Goal: Information Seeking & Learning: Learn about a topic

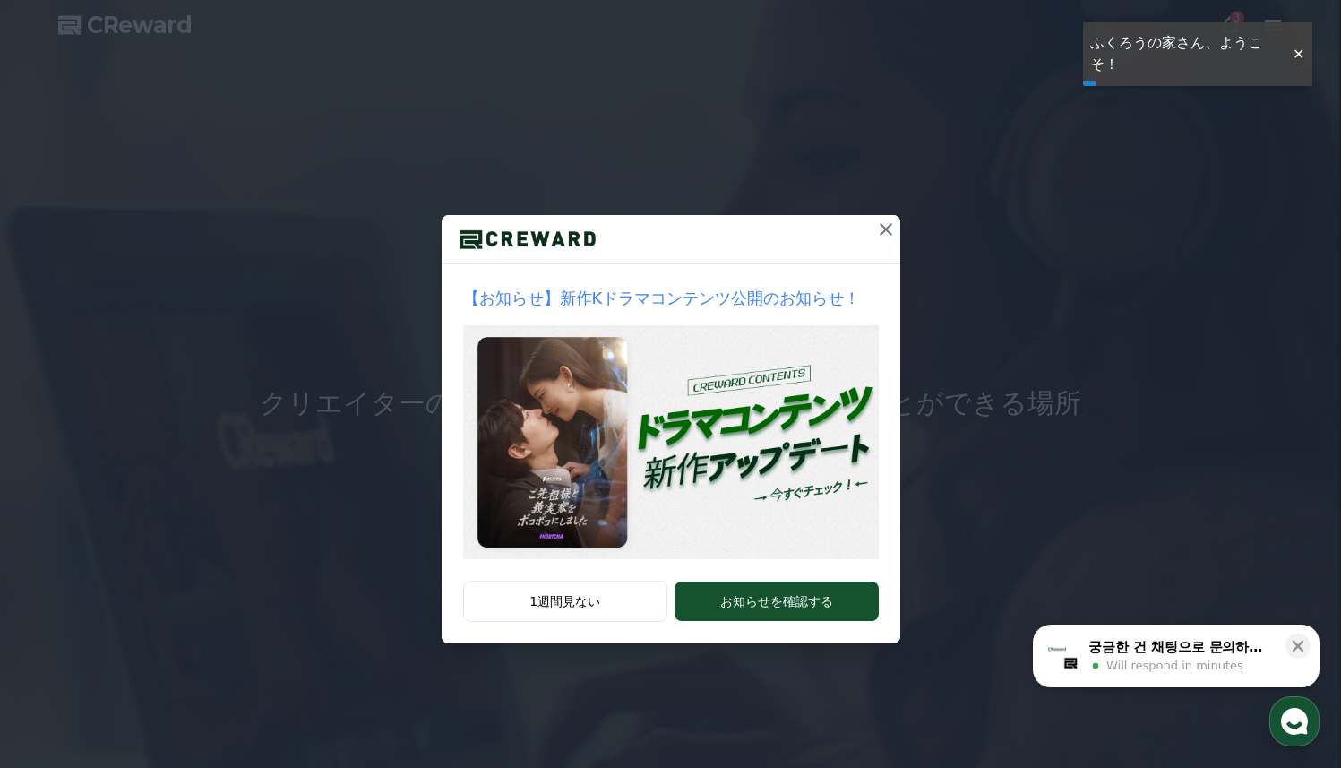
click at [889, 232] on icon at bounding box center [886, 229] width 13 height 13
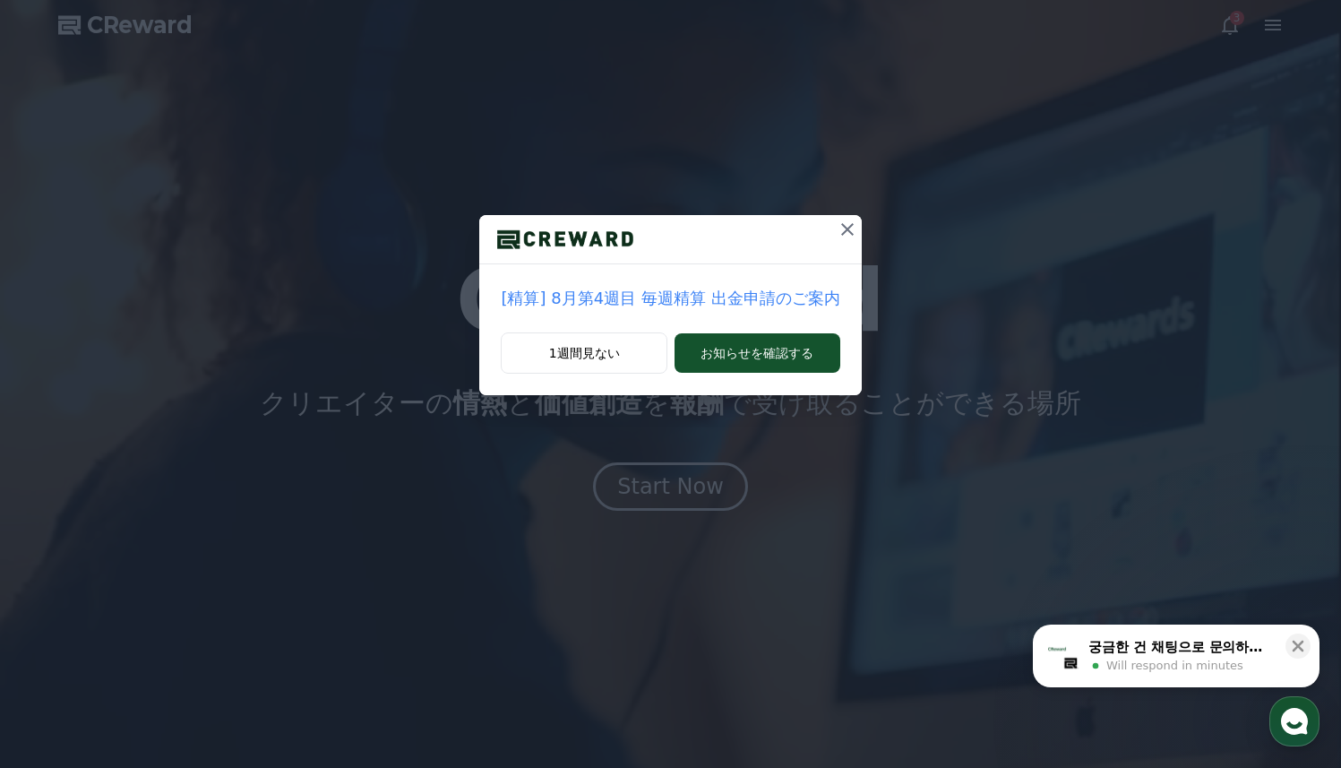
click at [842, 235] on icon at bounding box center [848, 230] width 22 height 22
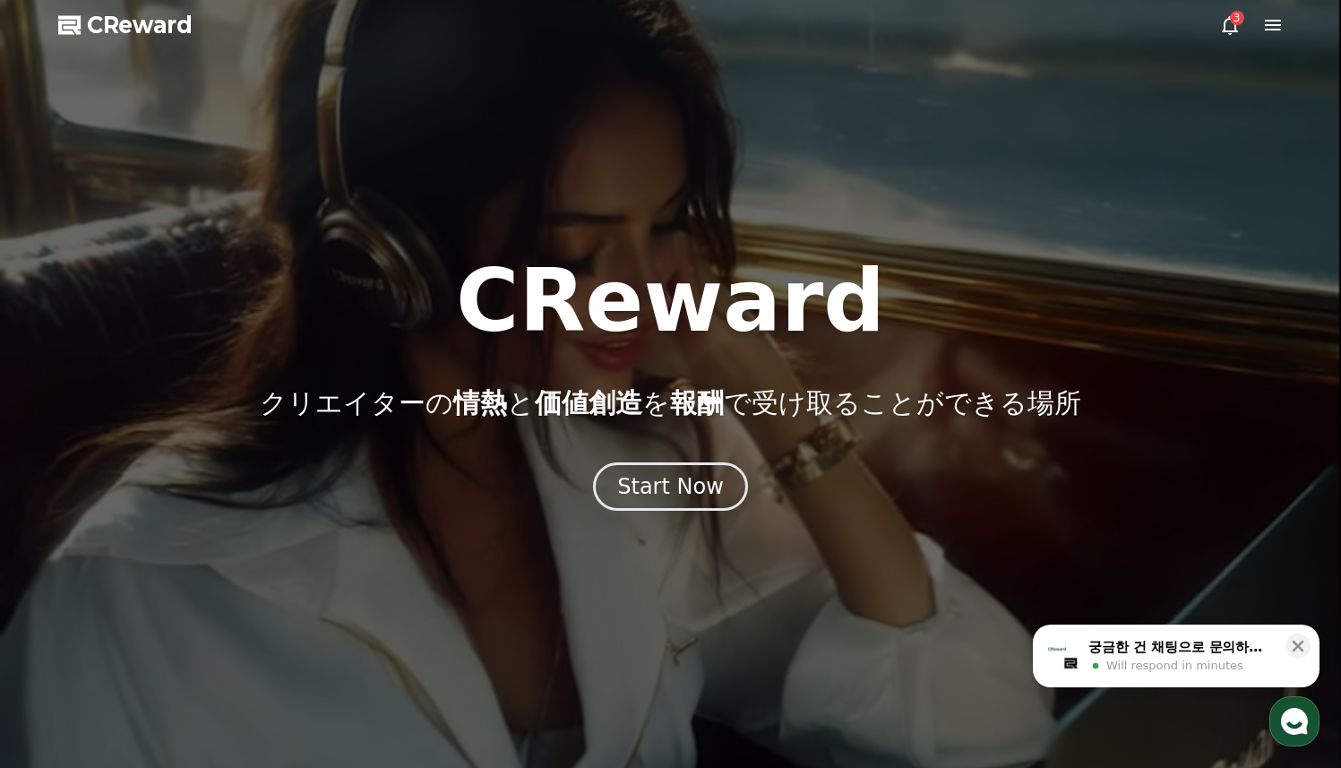
click at [1274, 27] on icon at bounding box center [1274, 25] width 22 height 22
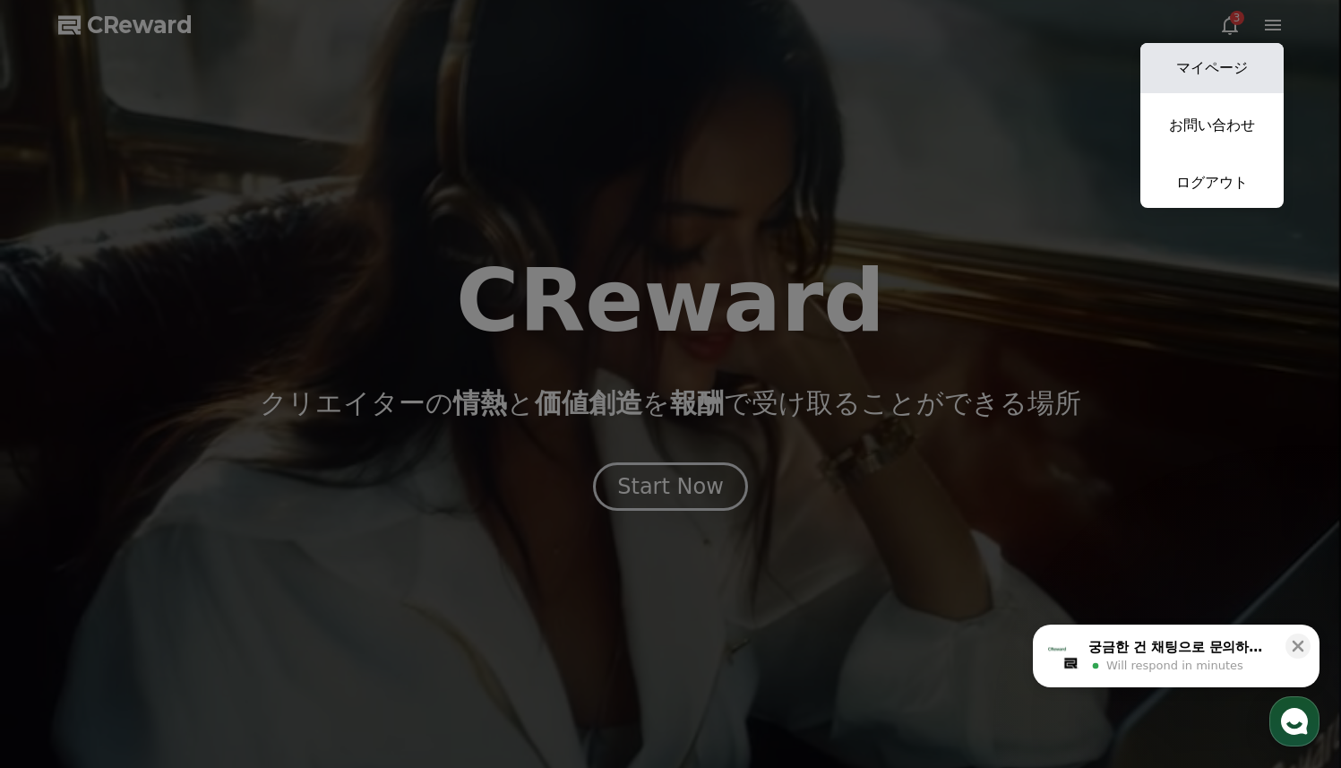
click at [1160, 73] on link "マイページ" at bounding box center [1212, 68] width 143 height 50
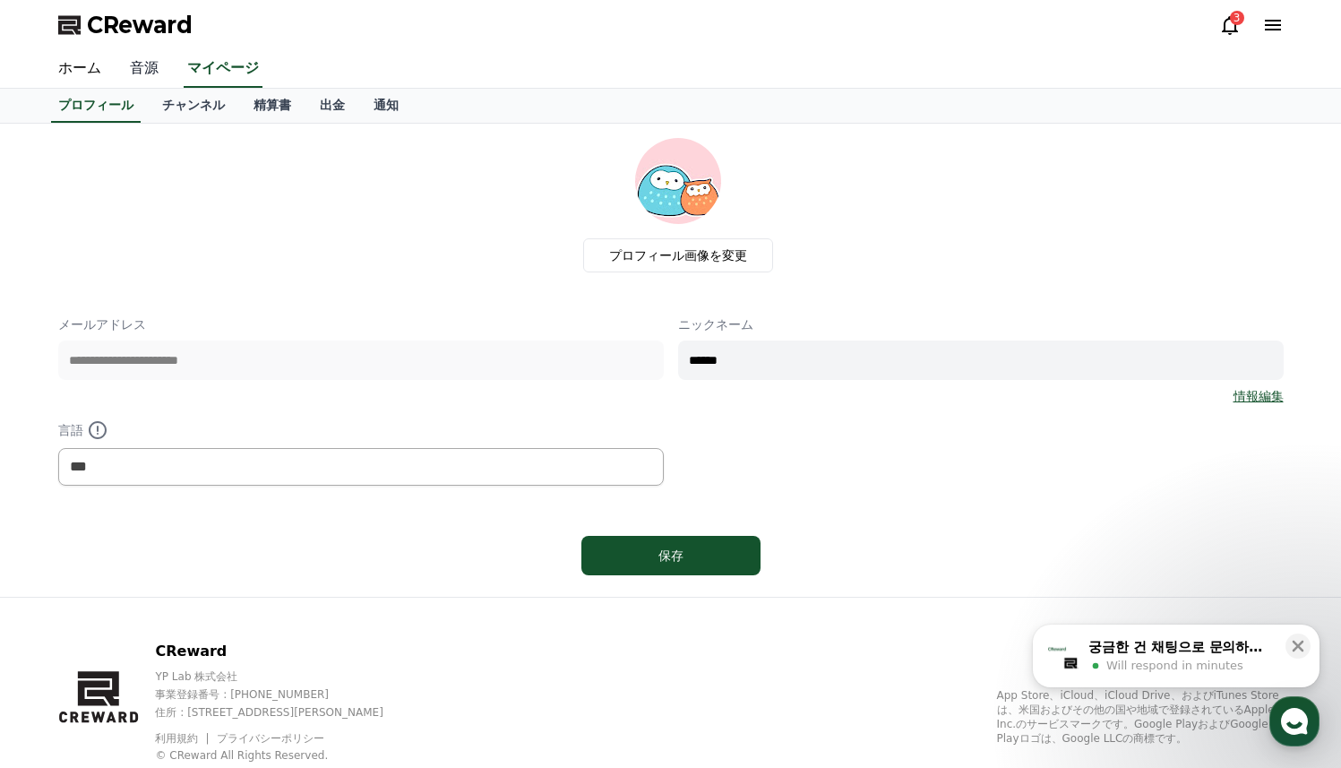
click at [148, 71] on link "音源" at bounding box center [144, 69] width 57 height 38
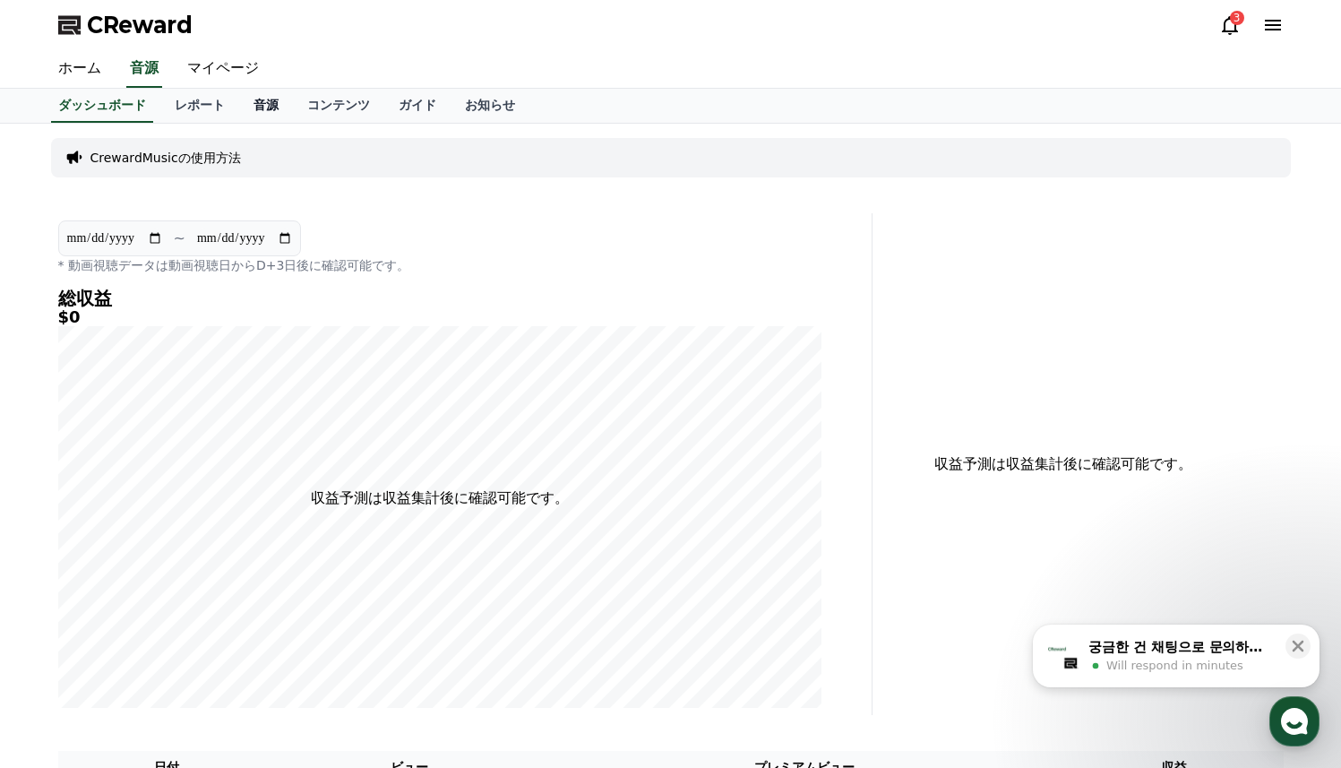
click at [255, 113] on link "音源" at bounding box center [266, 106] width 54 height 34
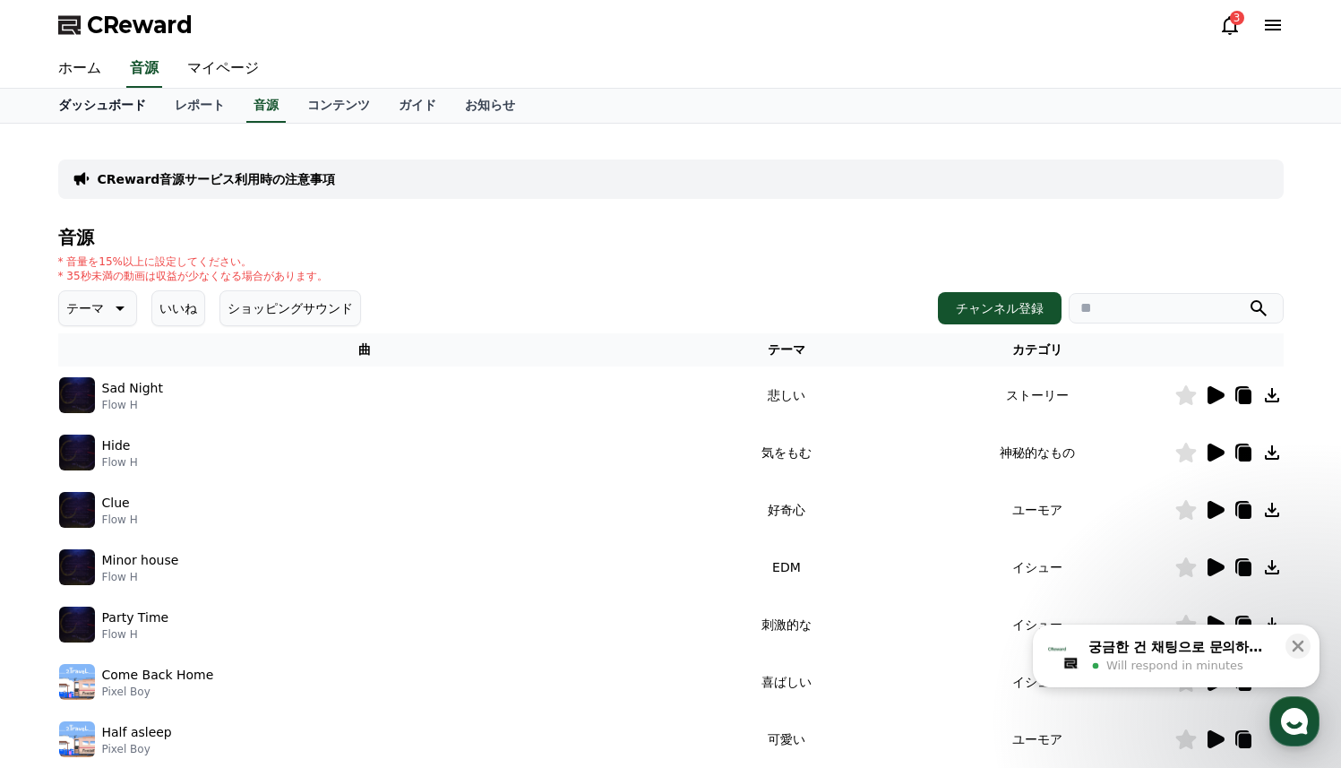
click at [91, 100] on link "ダッシュボード" at bounding box center [102, 106] width 116 height 34
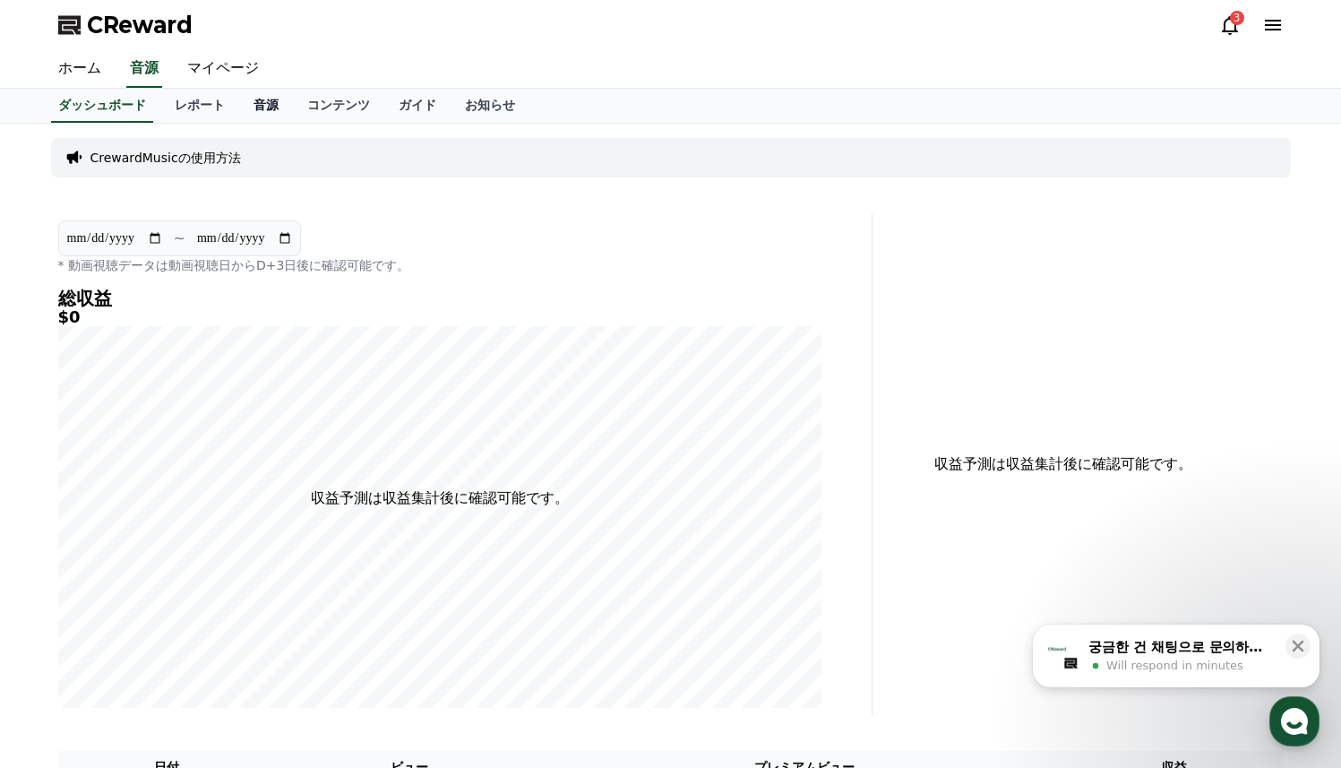
click at [268, 112] on link "音源" at bounding box center [266, 106] width 54 height 34
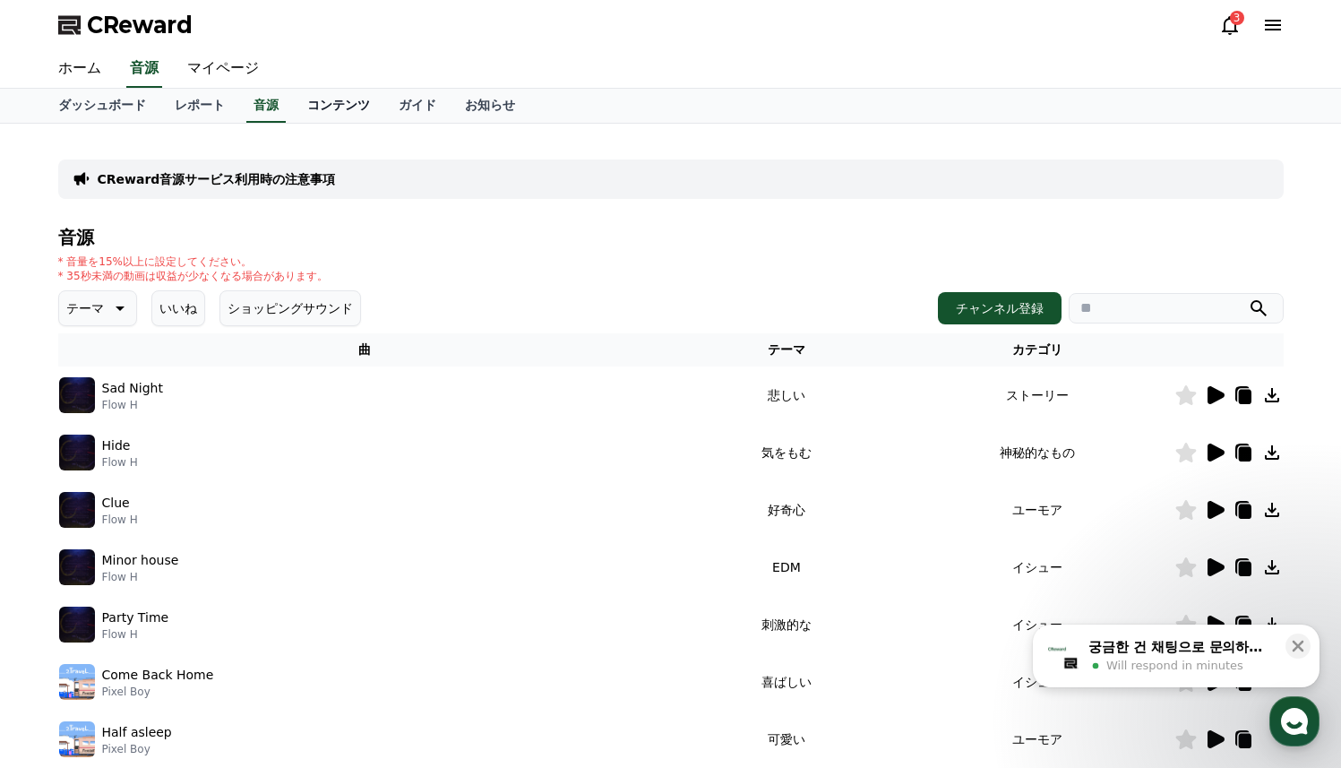
click at [296, 109] on link "コンテンツ" at bounding box center [338, 106] width 91 height 34
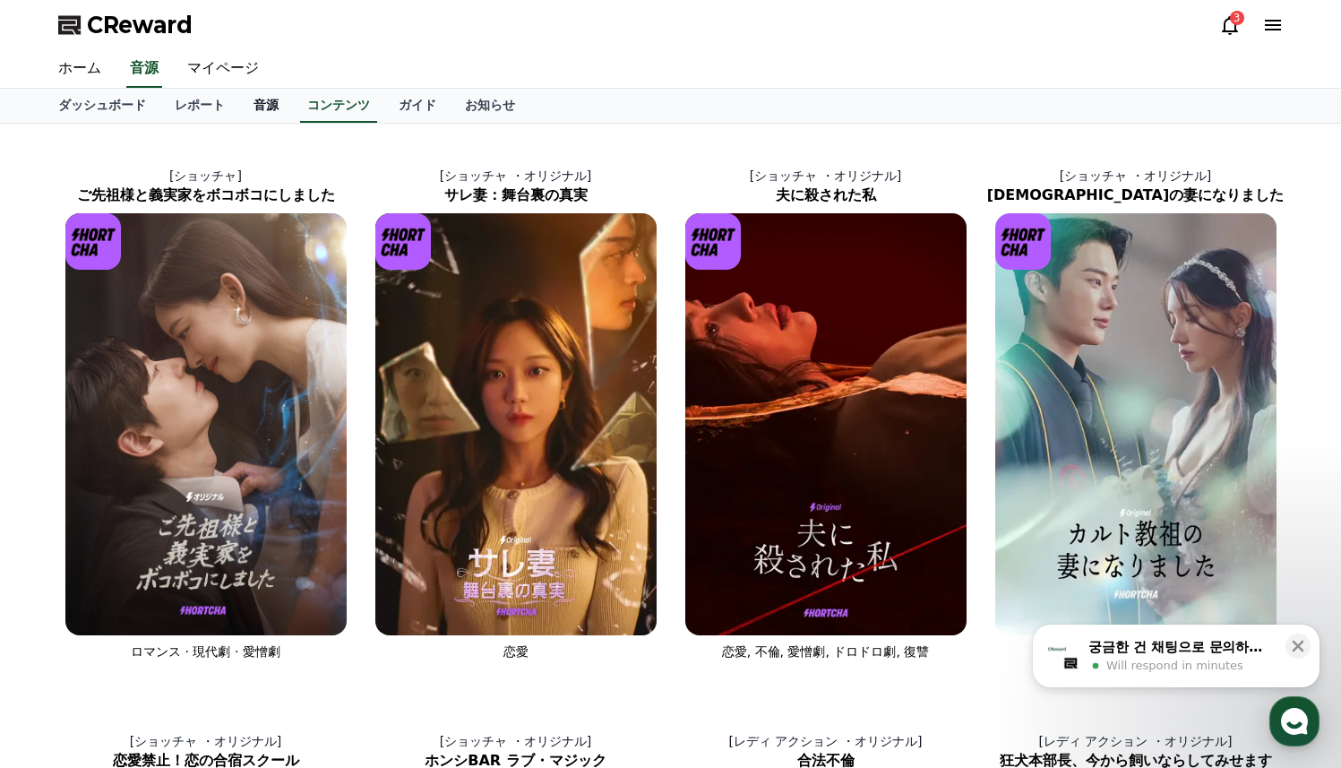
click at [261, 112] on link "音源" at bounding box center [266, 106] width 54 height 34
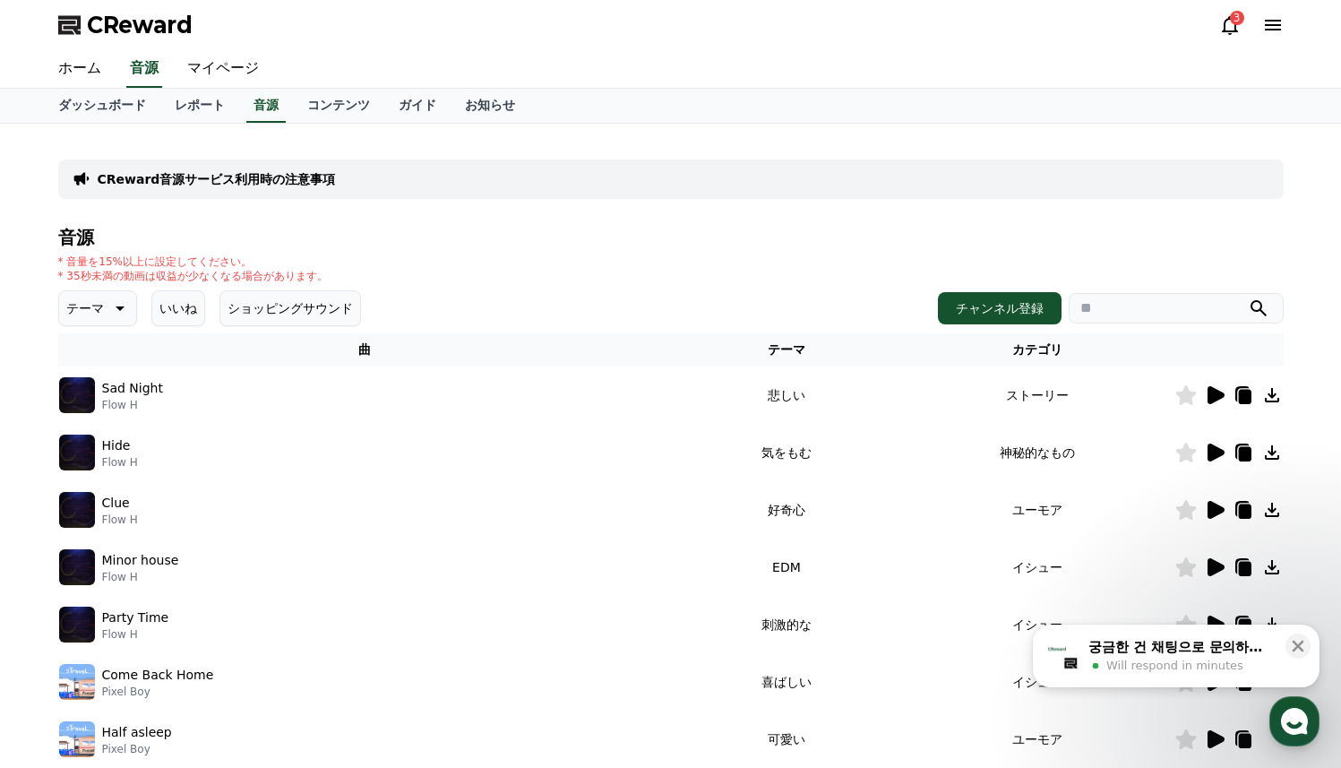
click at [88, 313] on p "テーマ" at bounding box center [85, 308] width 38 height 25
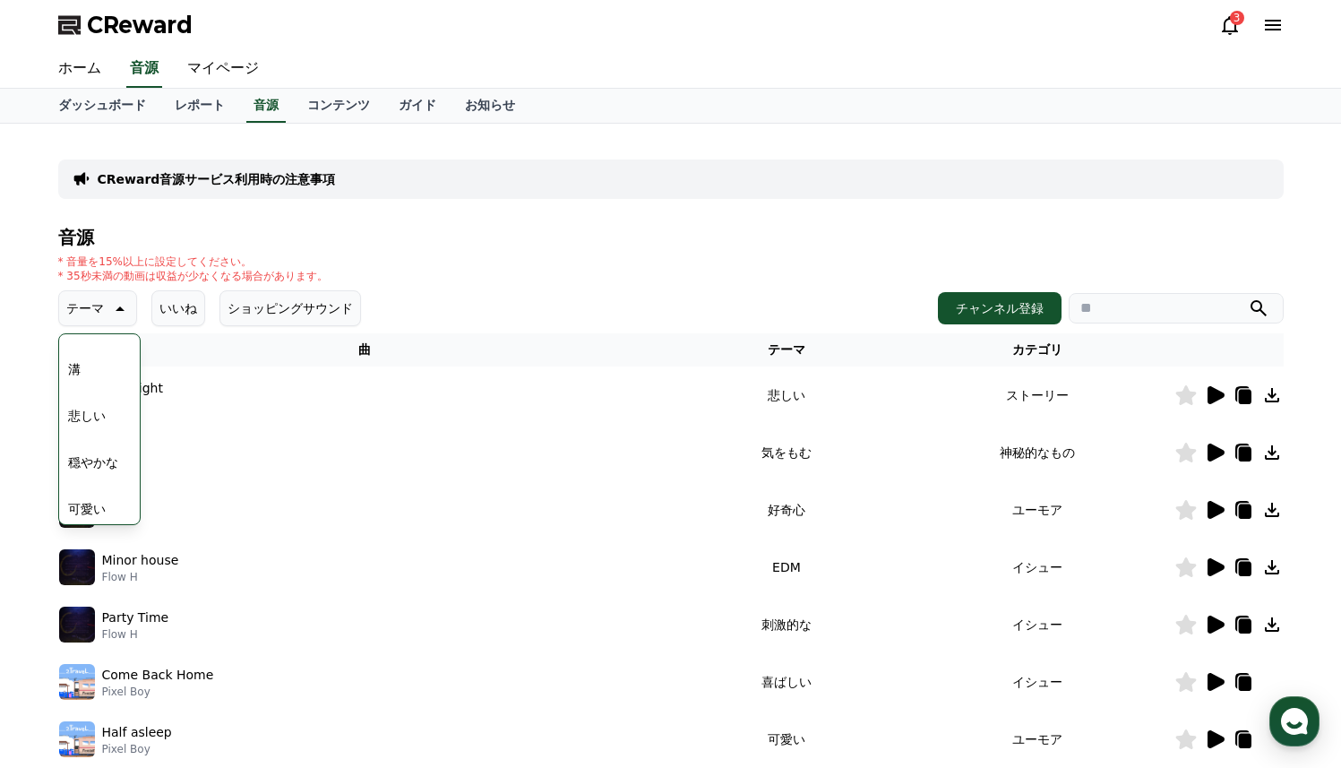
scroll to position [603, 0]
click at [111, 463] on button "穏やかな" at bounding box center [93, 451] width 65 height 39
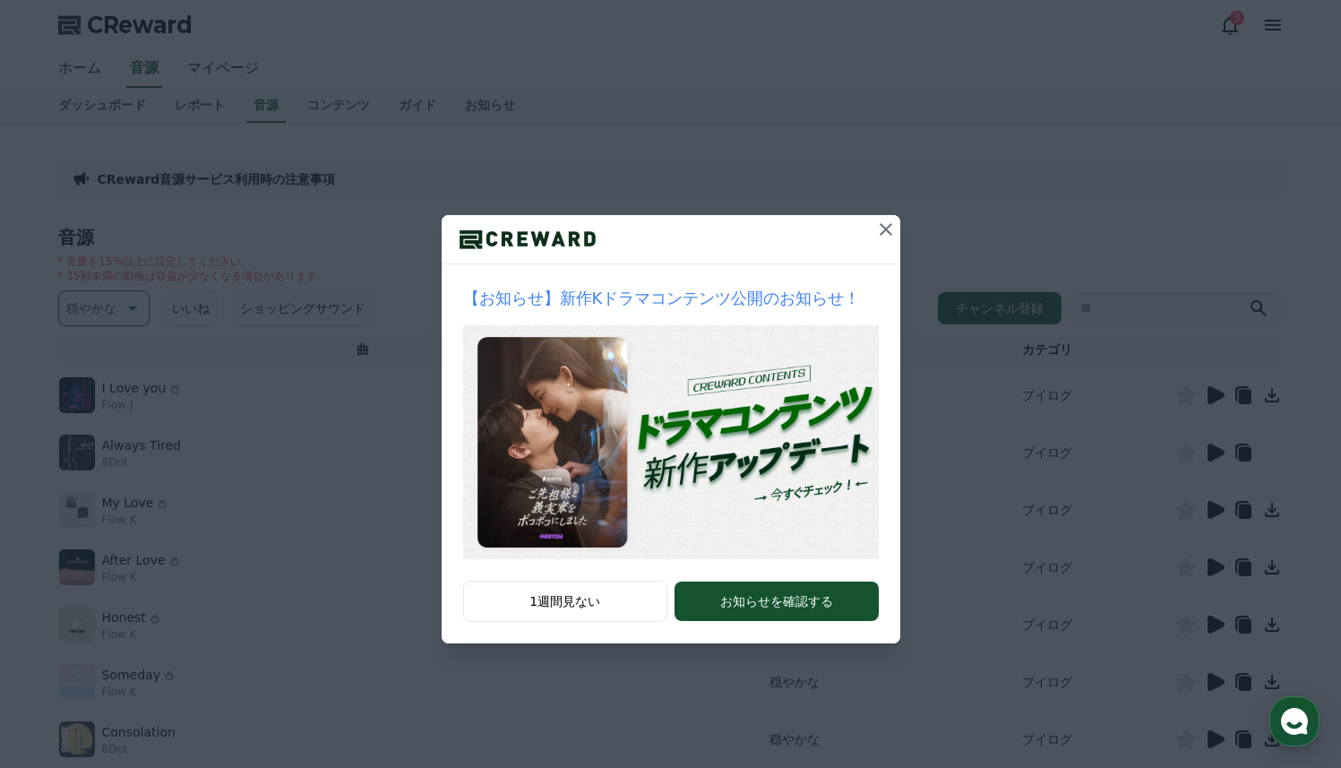
click at [883, 233] on icon at bounding box center [886, 229] width 13 height 13
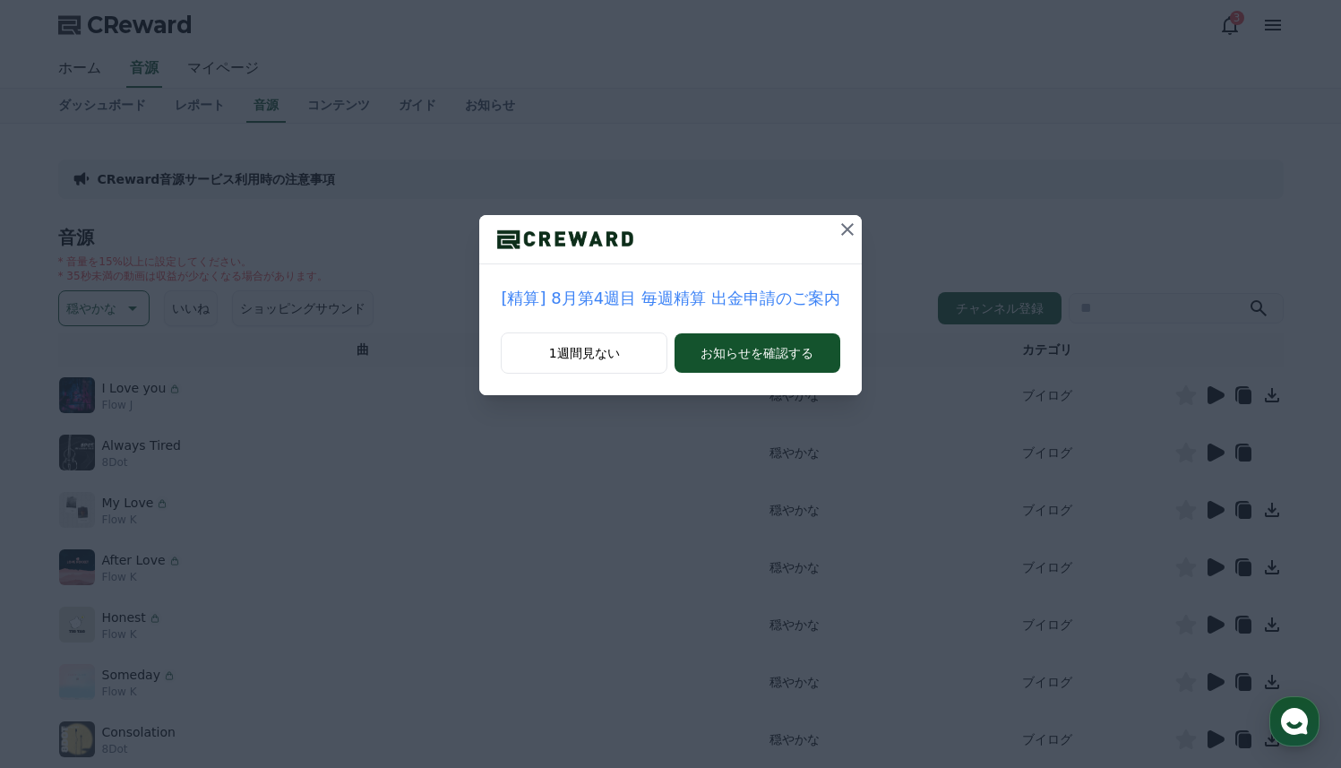
click at [852, 228] on icon at bounding box center [848, 230] width 22 height 22
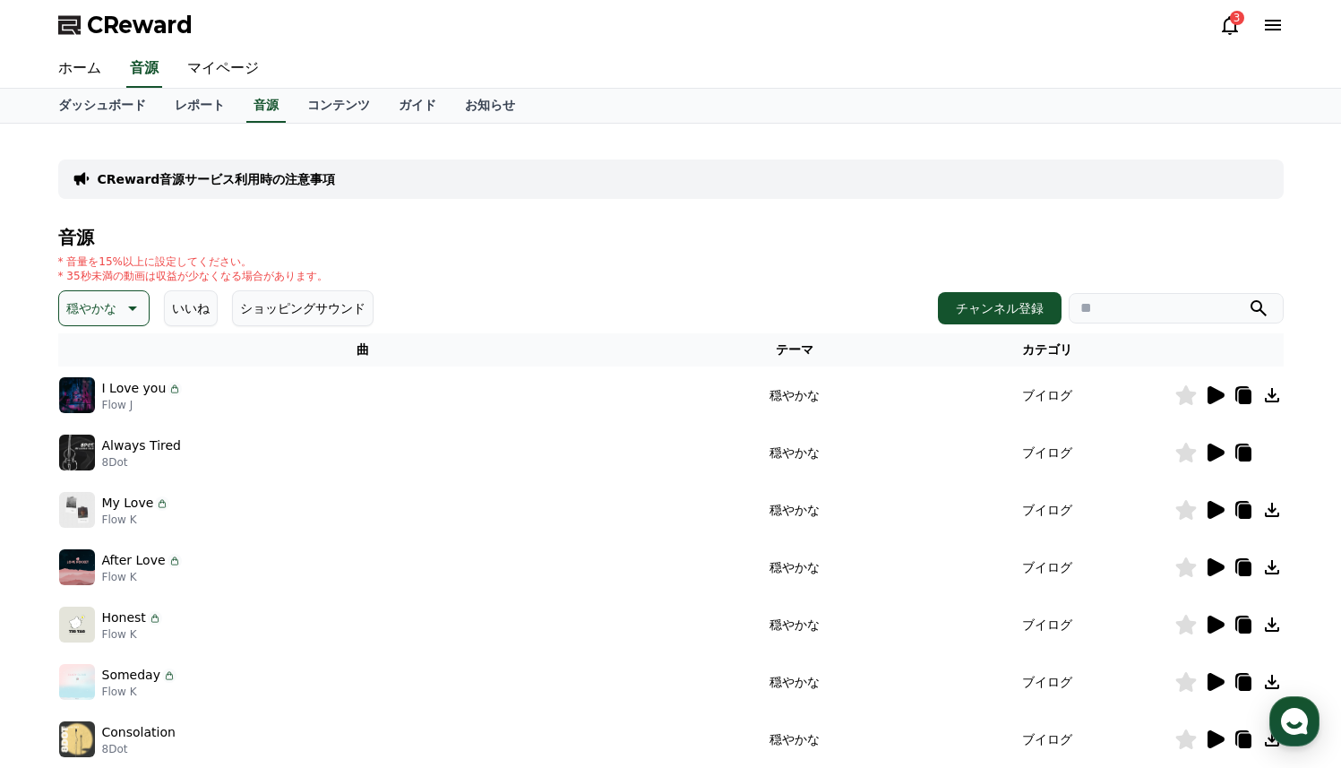
click at [186, 299] on button "いいね" at bounding box center [191, 308] width 54 height 36
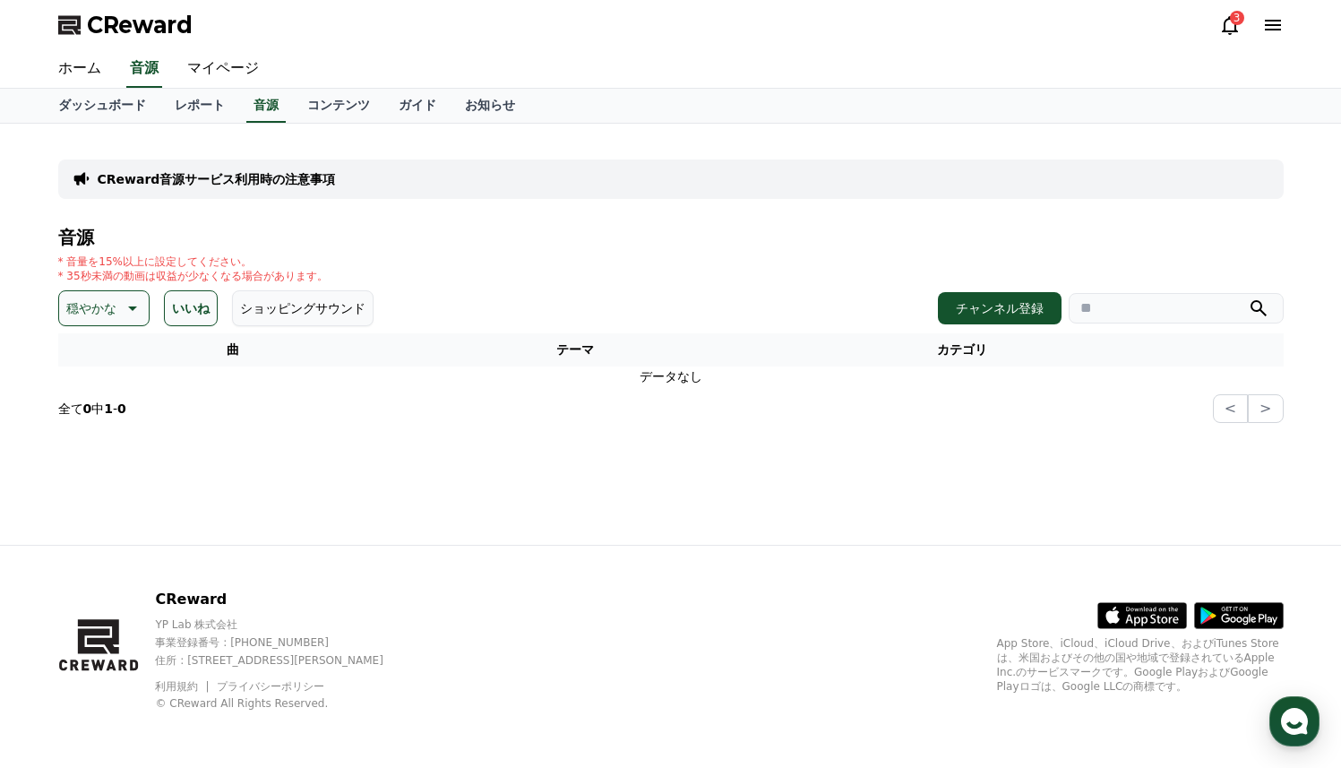
click at [134, 303] on icon at bounding box center [131, 308] width 22 height 22
click at [78, 306] on p "穏やかな" at bounding box center [91, 308] width 50 height 25
click at [191, 306] on button "いいね" at bounding box center [191, 308] width 54 height 36
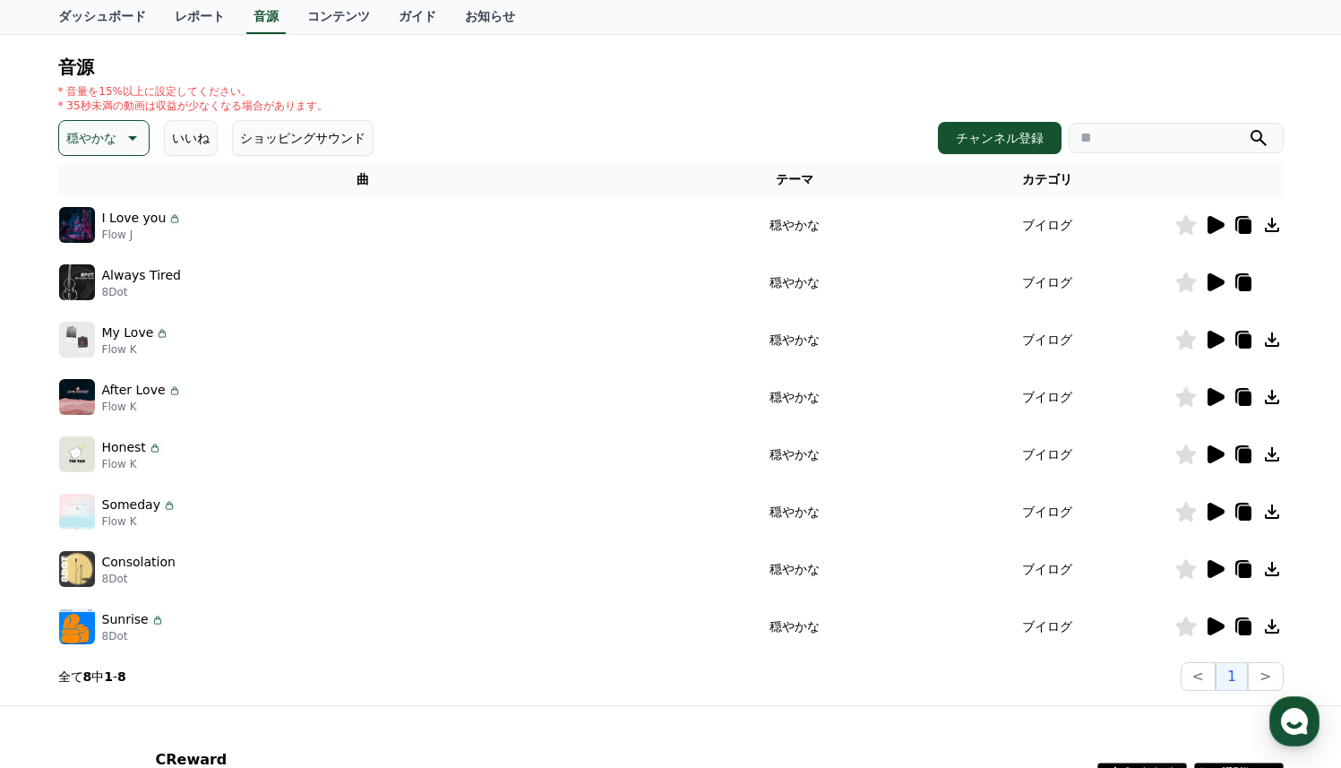
scroll to position [171, 0]
click at [1221, 222] on icon at bounding box center [1216, 224] width 17 height 18
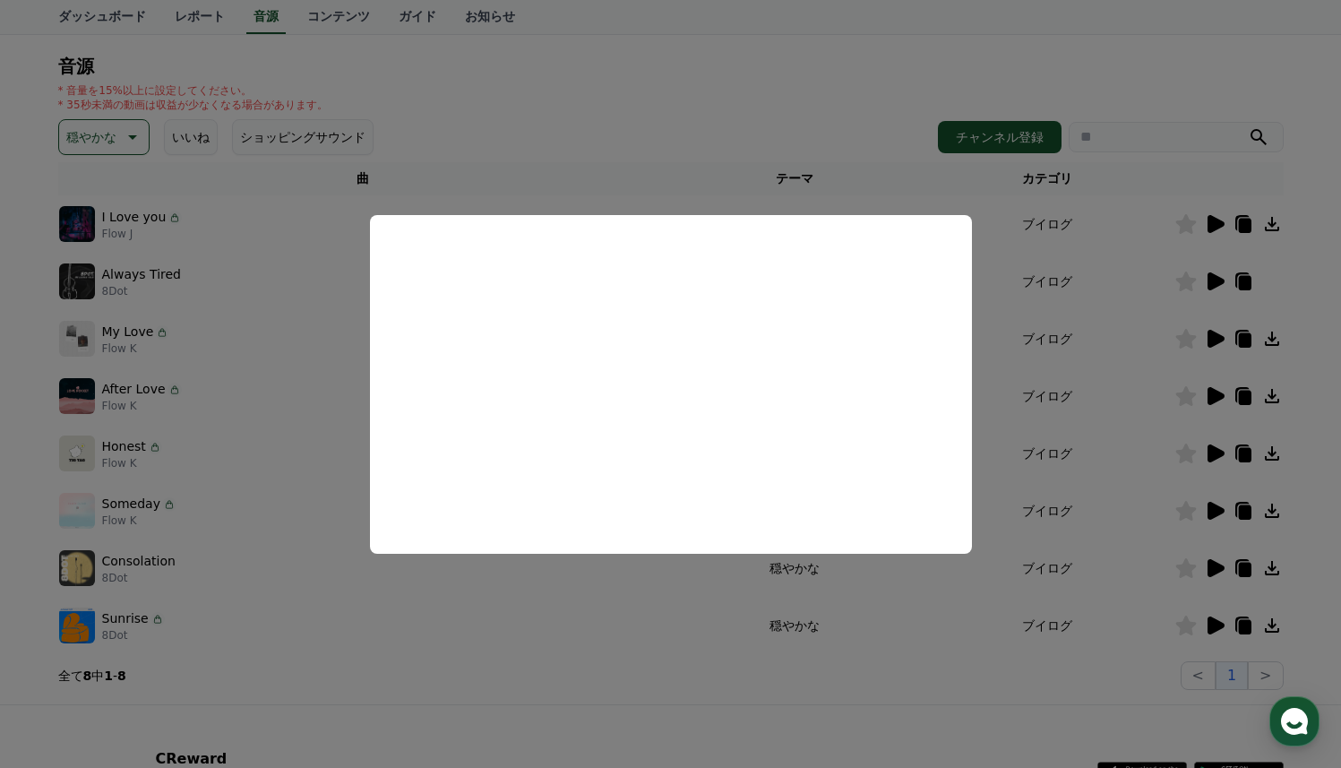
click at [1065, 369] on button "close modal" at bounding box center [670, 384] width 1341 height 768
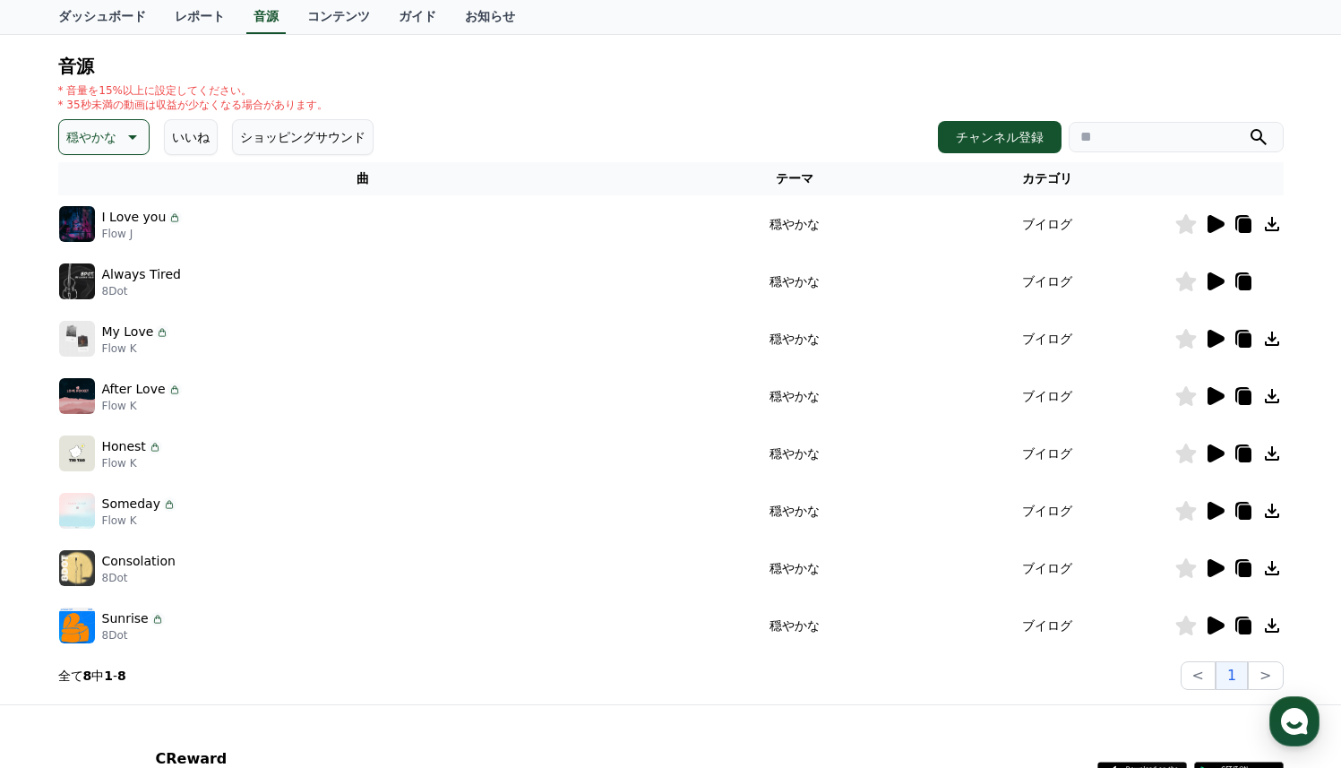
click at [1272, 226] on icon at bounding box center [1273, 224] width 22 height 22
click at [1219, 337] on icon at bounding box center [1216, 339] width 17 height 18
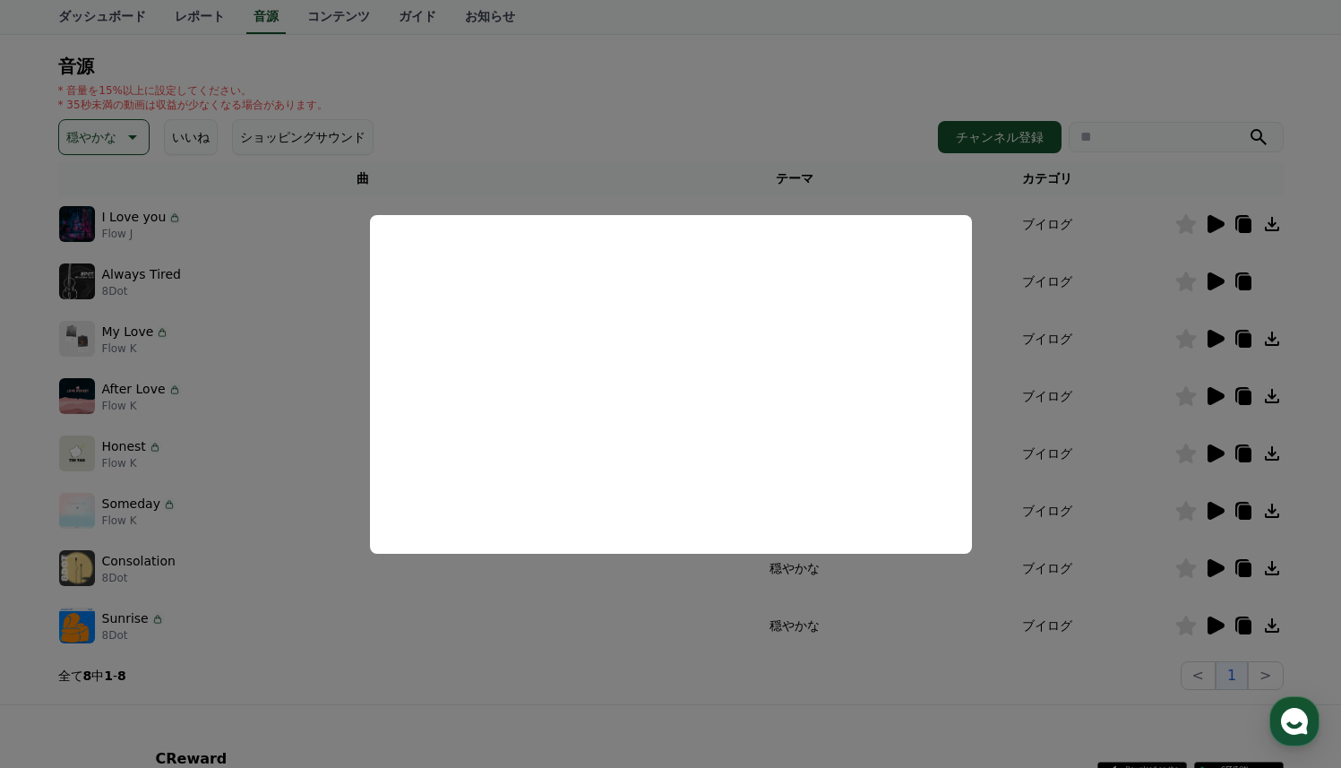
click at [1229, 288] on button "close modal" at bounding box center [670, 384] width 1341 height 768
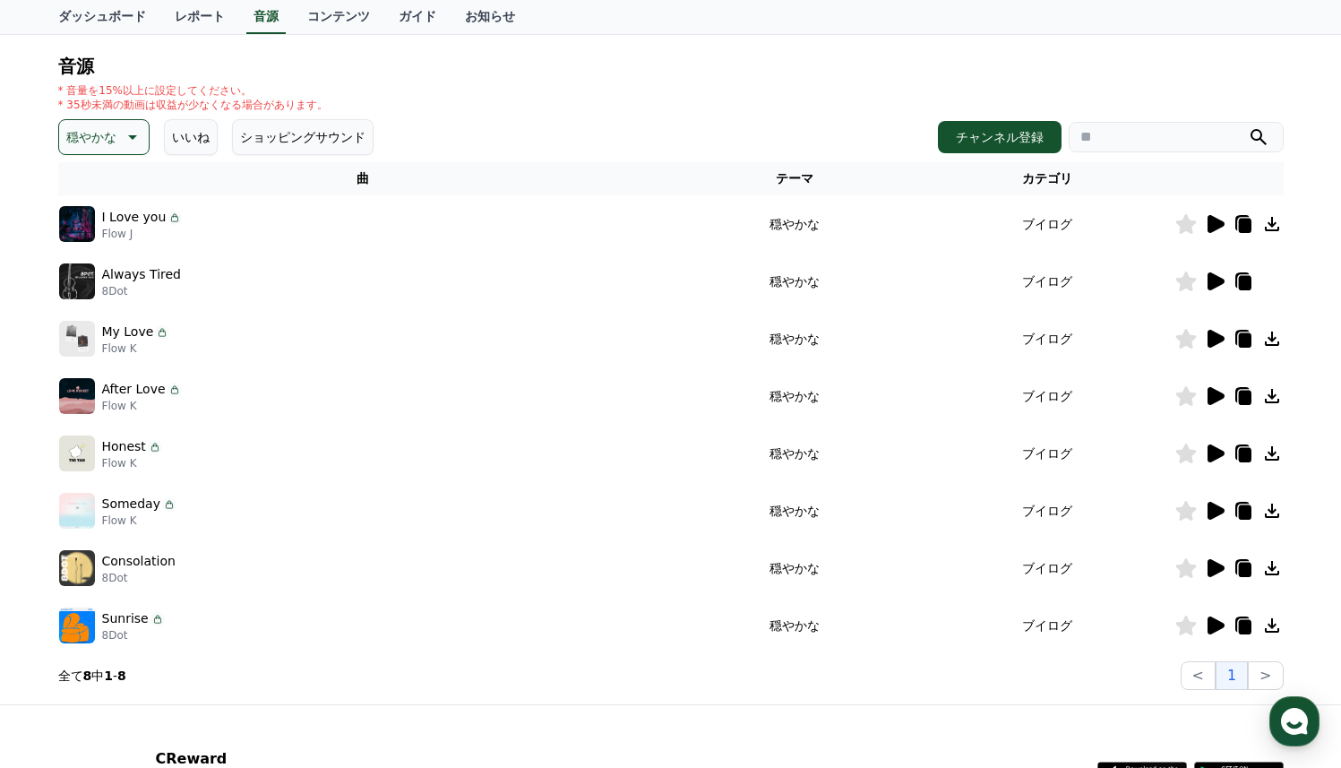
click at [1272, 343] on icon at bounding box center [1273, 339] width 22 height 22
click at [1208, 397] on icon at bounding box center [1216, 396] width 17 height 18
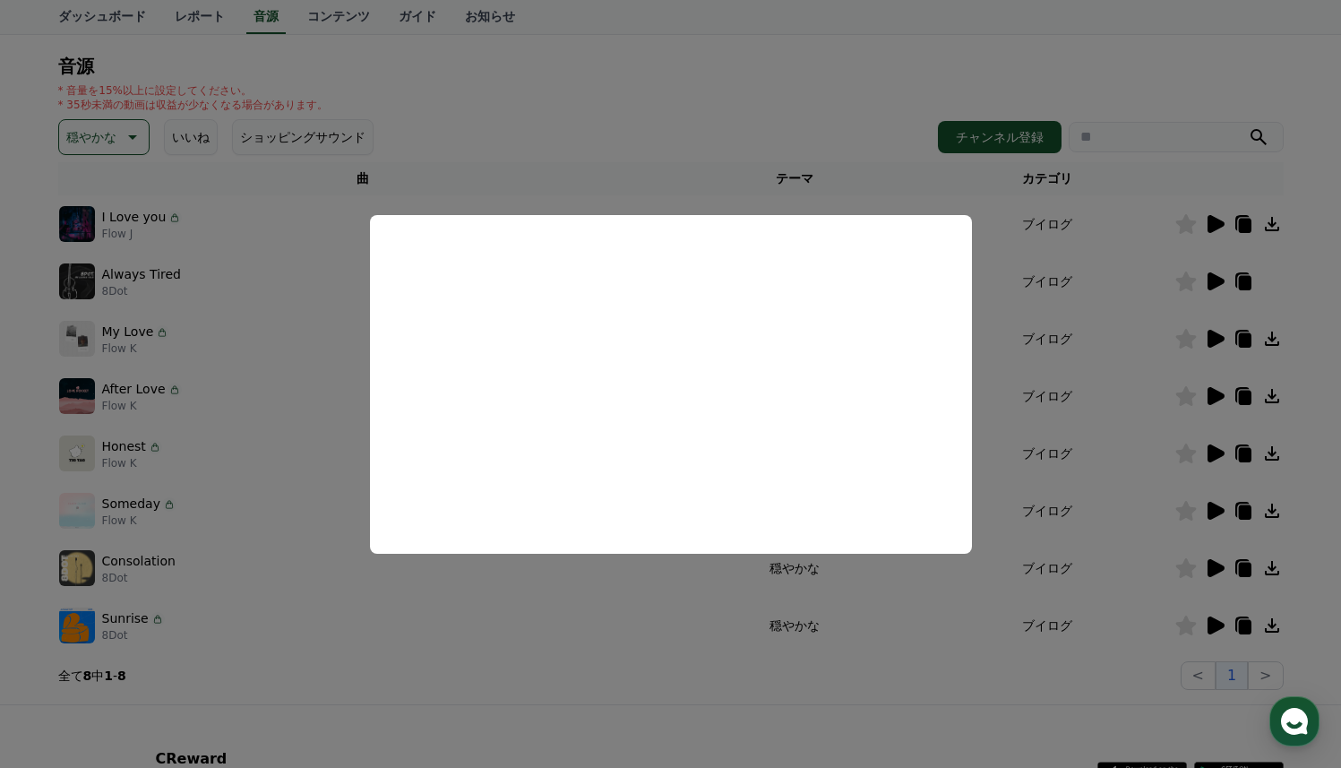
click at [1084, 381] on button "close modal" at bounding box center [670, 384] width 1341 height 768
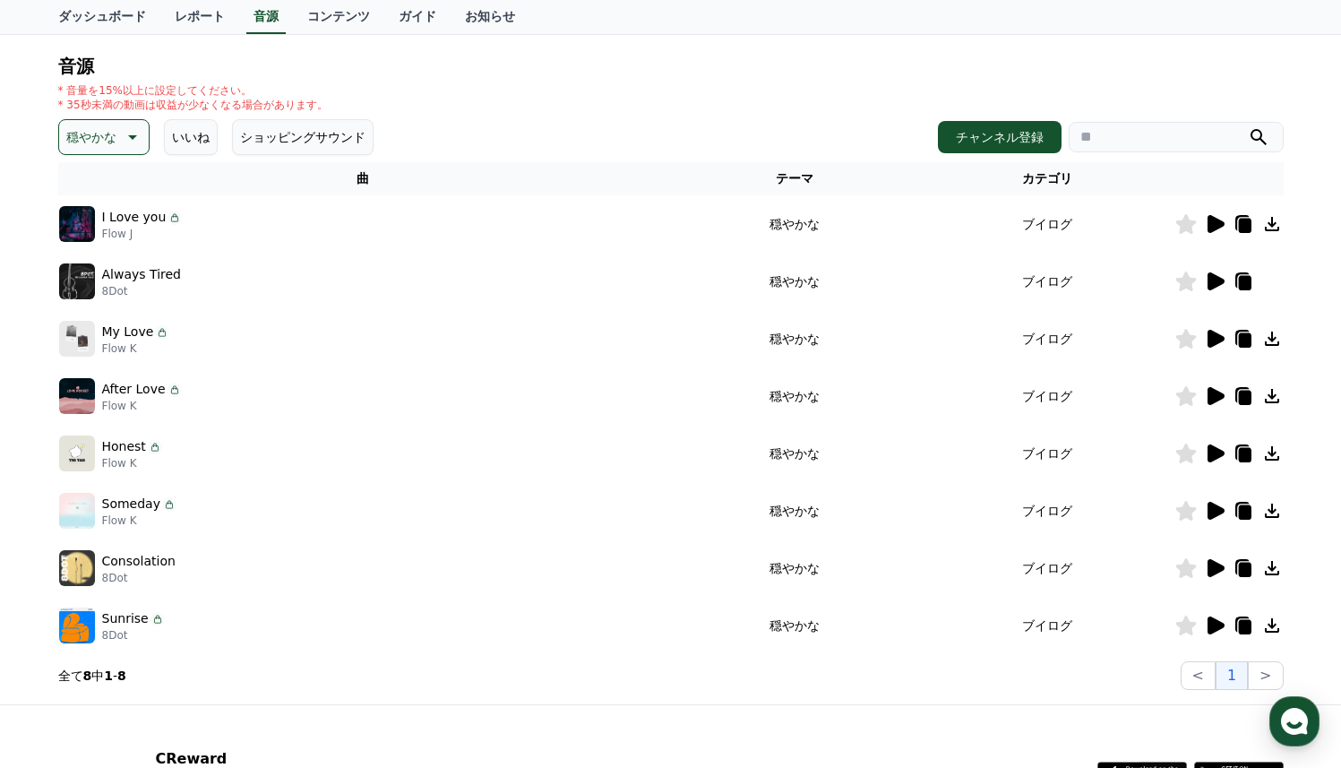
click at [1272, 397] on icon at bounding box center [1272, 396] width 14 height 14
click at [1209, 568] on icon at bounding box center [1216, 568] width 17 height 18
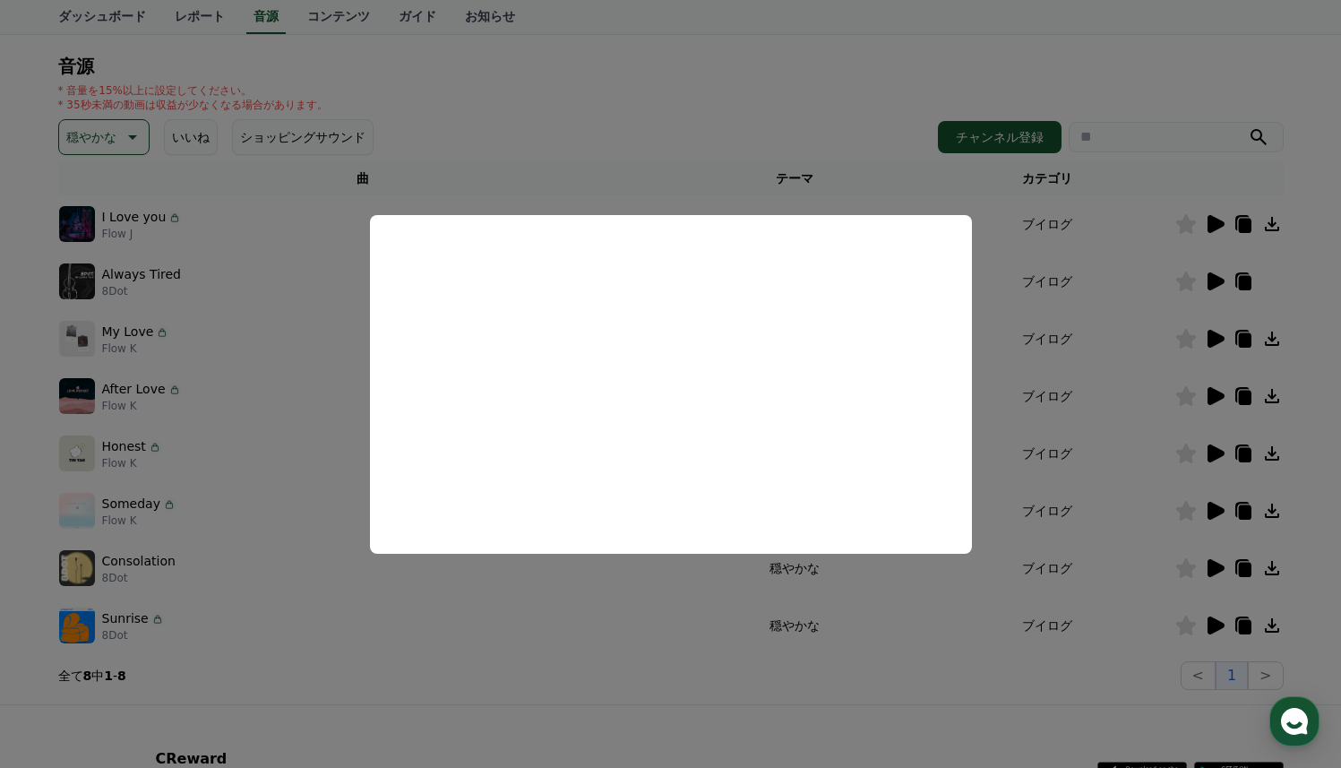
click at [276, 497] on button "close modal" at bounding box center [670, 384] width 1341 height 768
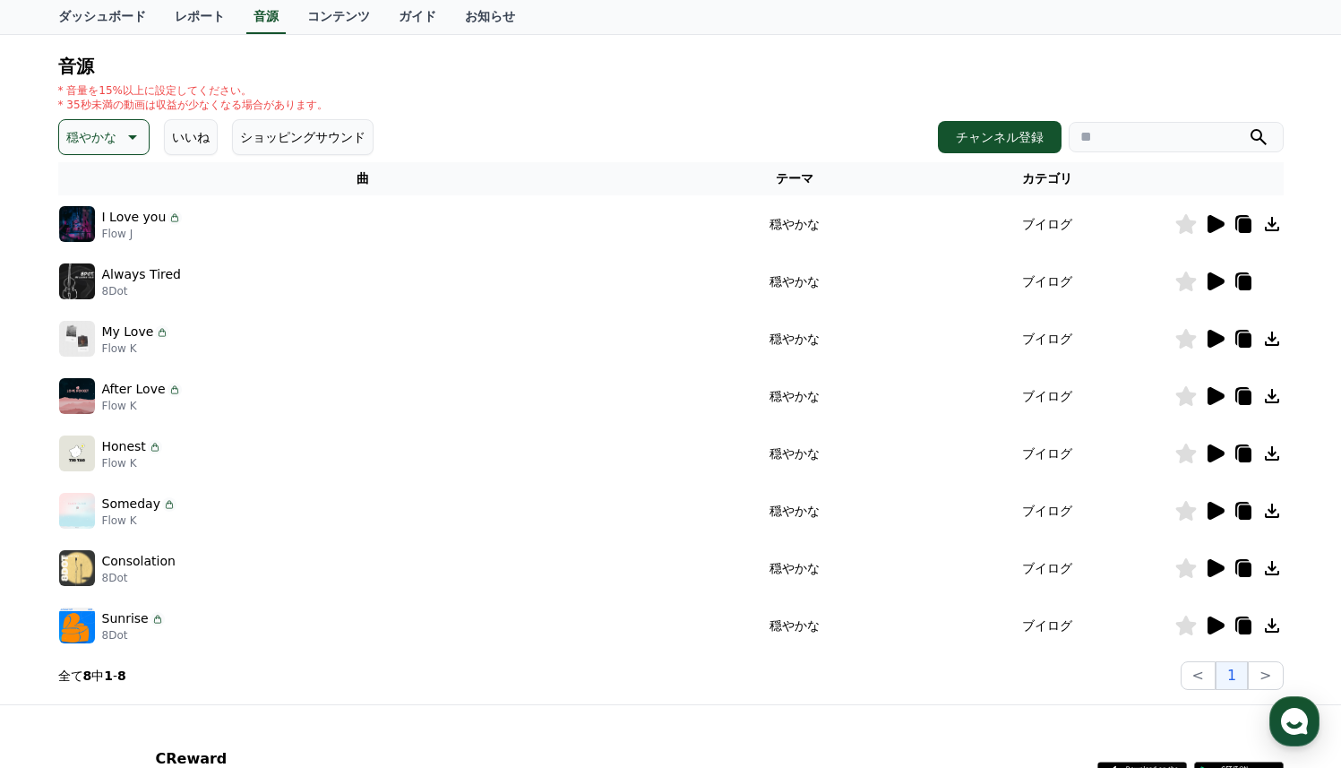
click at [1209, 448] on icon at bounding box center [1216, 453] width 17 height 18
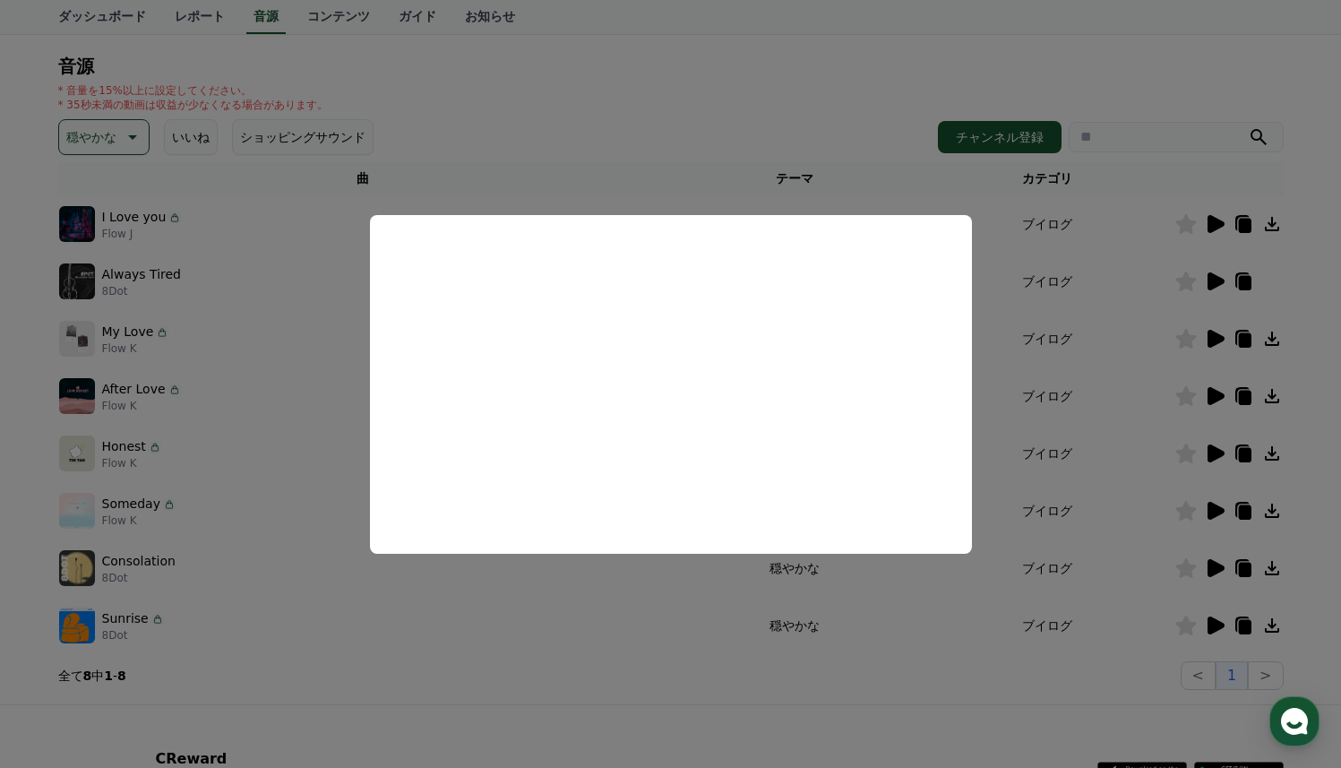
click at [1159, 427] on button "close modal" at bounding box center [670, 384] width 1341 height 768
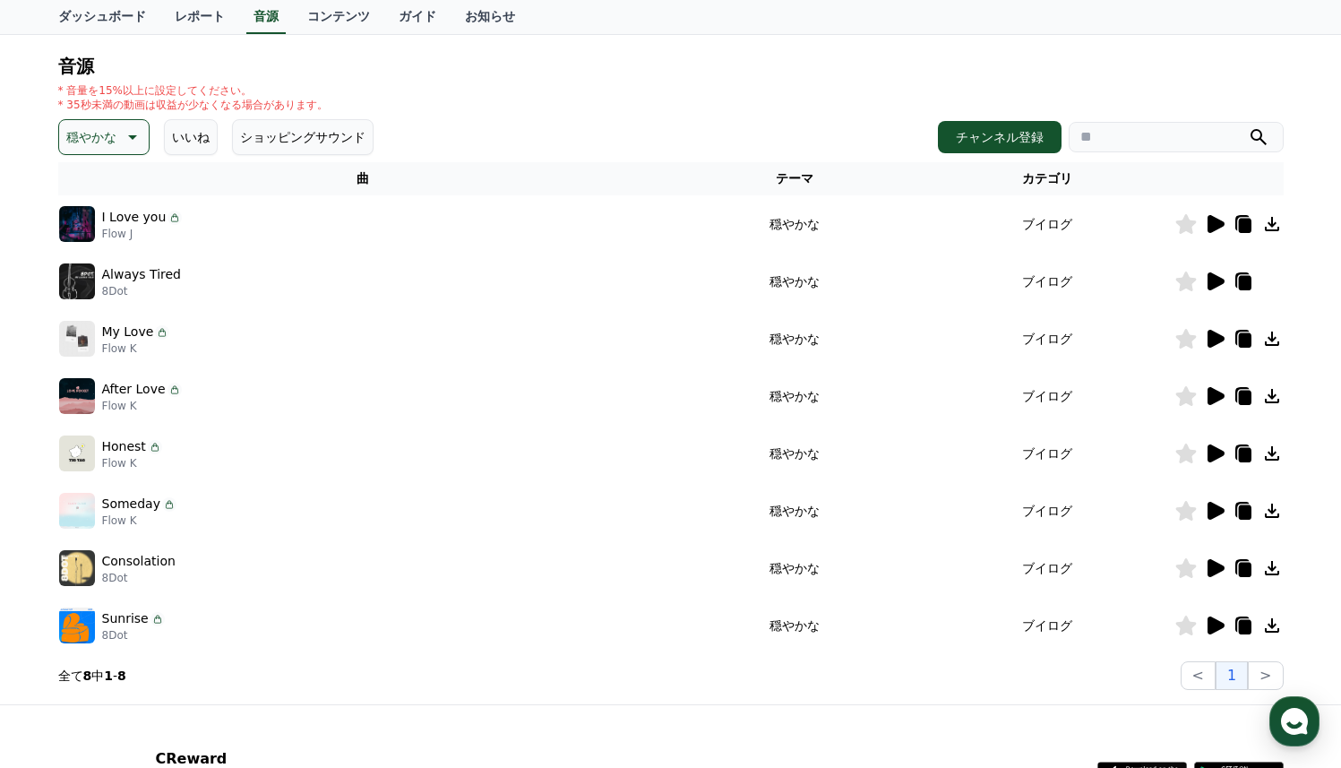
click at [1272, 456] on icon at bounding box center [1273, 454] width 22 height 22
click at [1218, 513] on icon at bounding box center [1216, 511] width 17 height 18
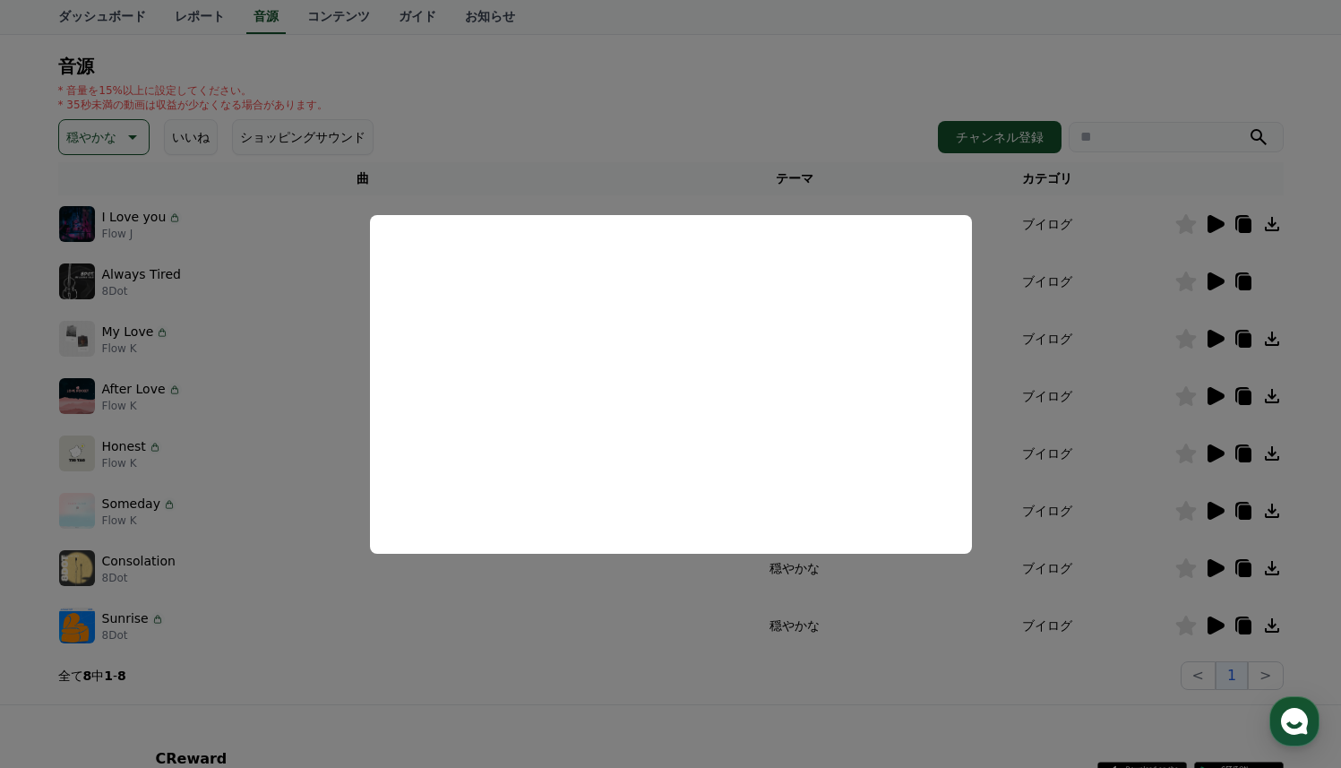
click at [379, 653] on button "close modal" at bounding box center [670, 384] width 1341 height 768
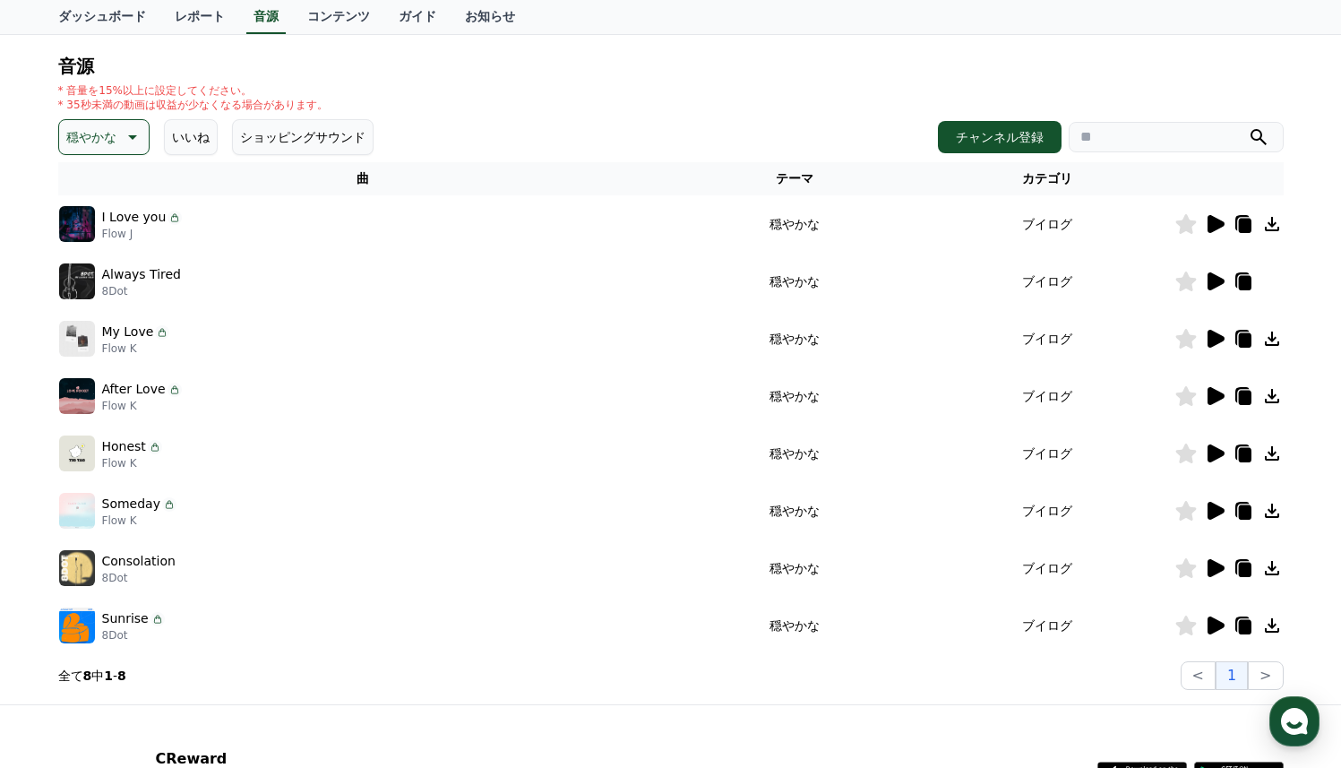
click at [1221, 623] on icon at bounding box center [1216, 625] width 17 height 18
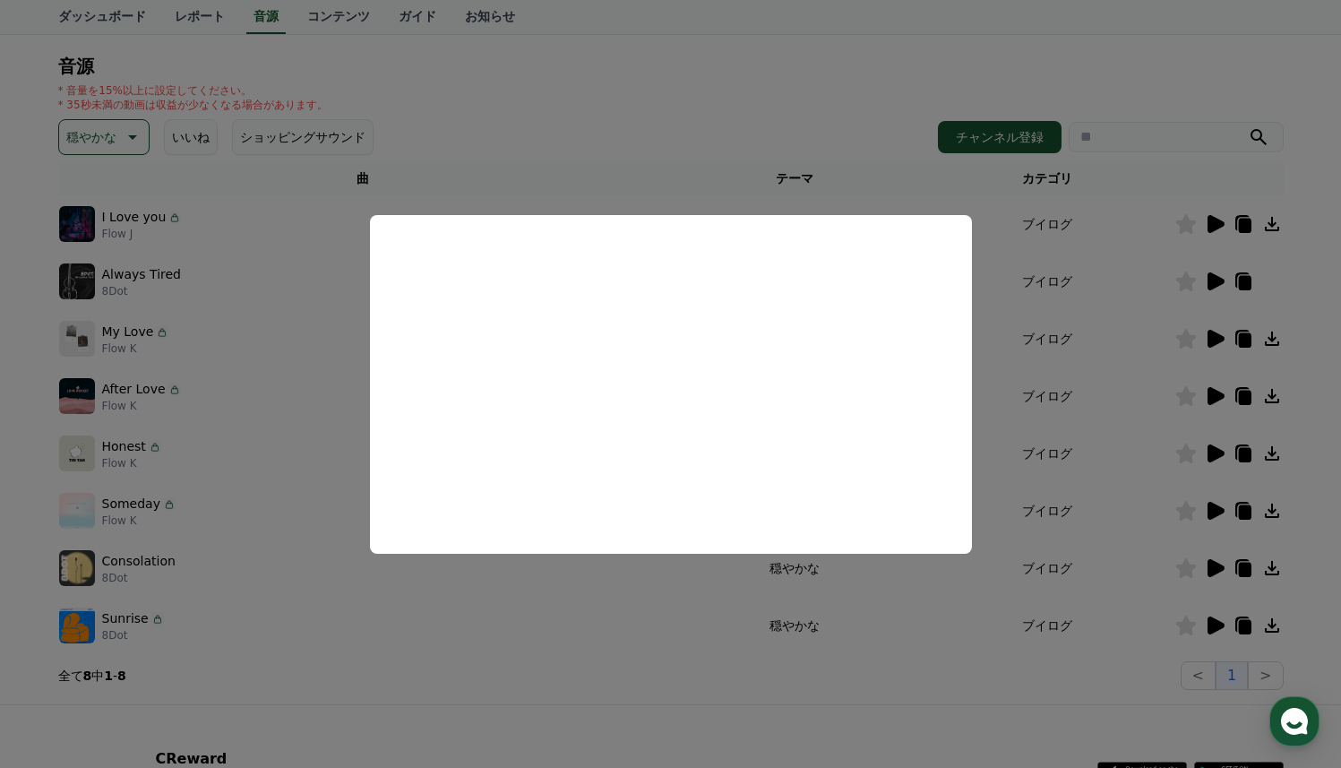
click at [1258, 681] on button "close modal" at bounding box center [670, 384] width 1341 height 768
click at [1264, 677] on button ">" at bounding box center [1265, 675] width 35 height 29
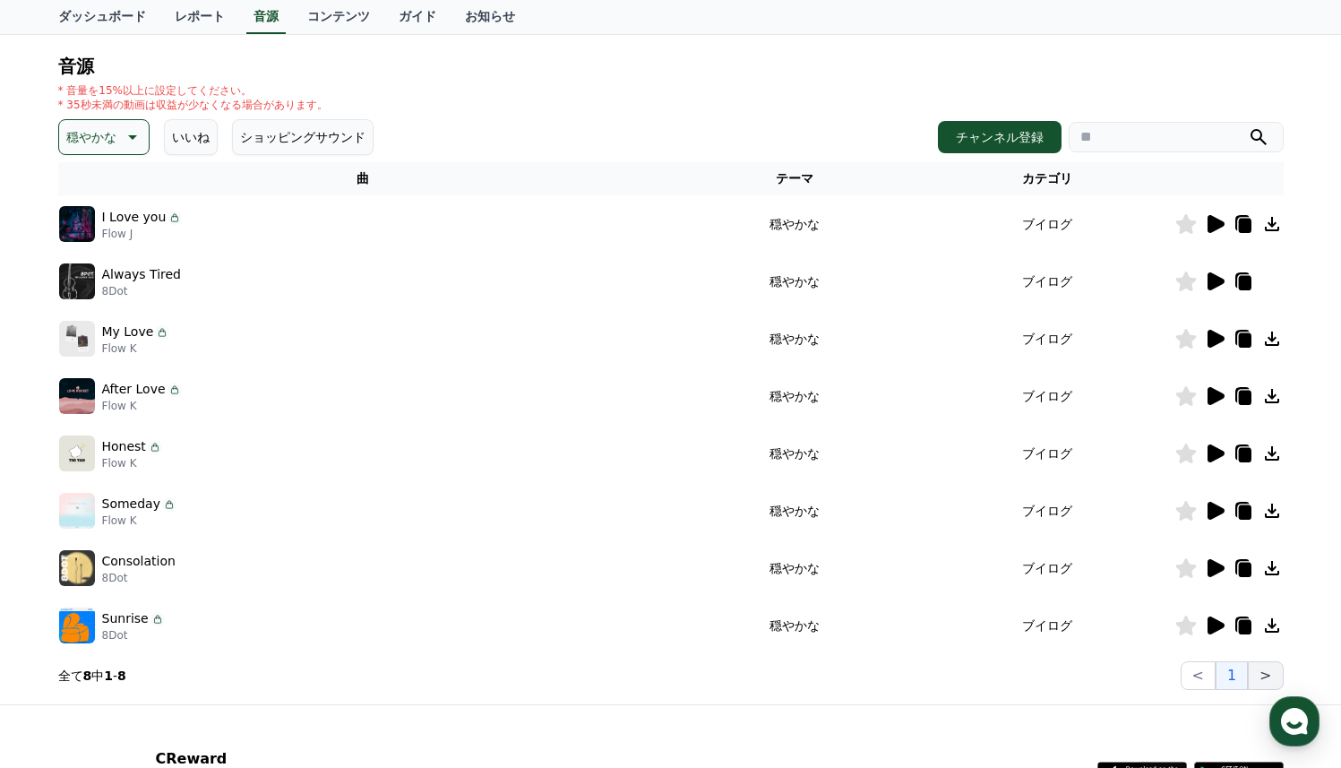
click at [1264, 677] on button ">" at bounding box center [1265, 675] width 35 height 29
click at [1267, 679] on button ">" at bounding box center [1265, 675] width 35 height 29
click at [1264, 681] on button ">" at bounding box center [1265, 675] width 35 height 29
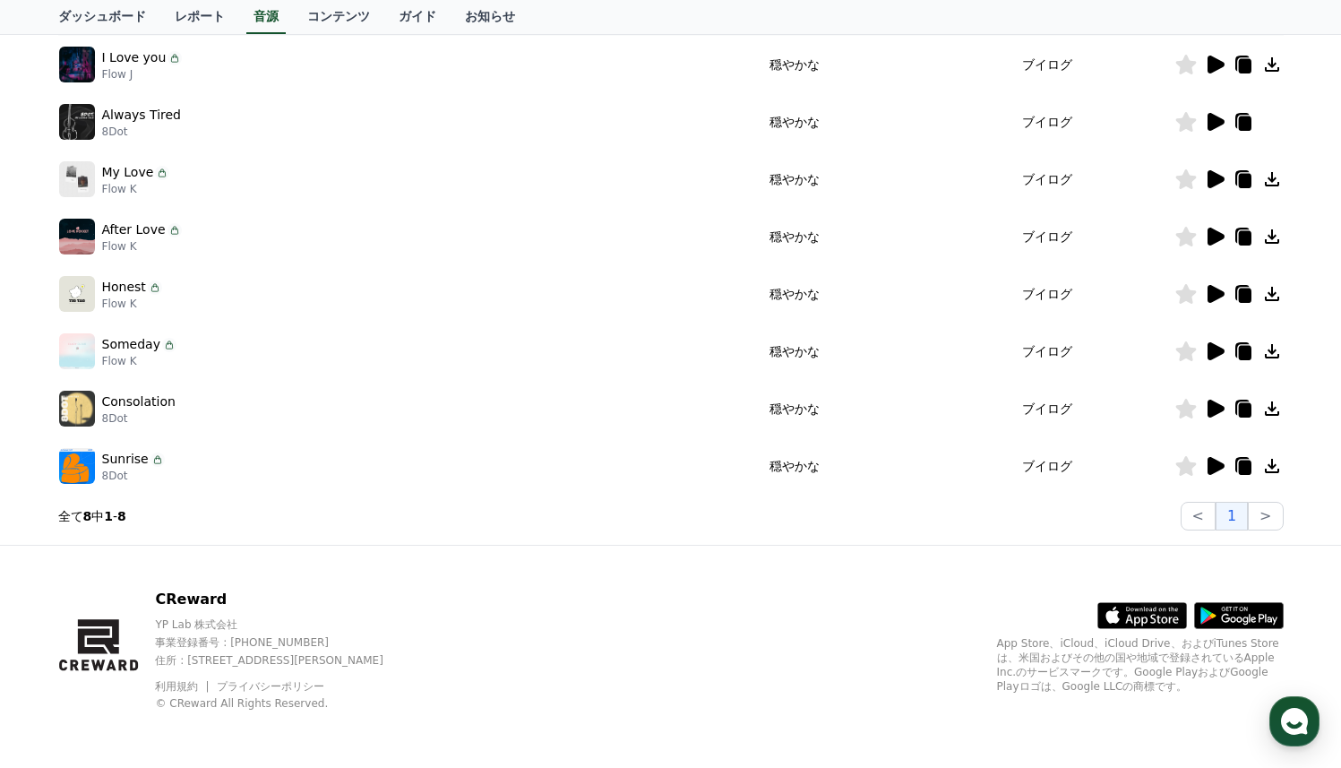
scroll to position [0, 0]
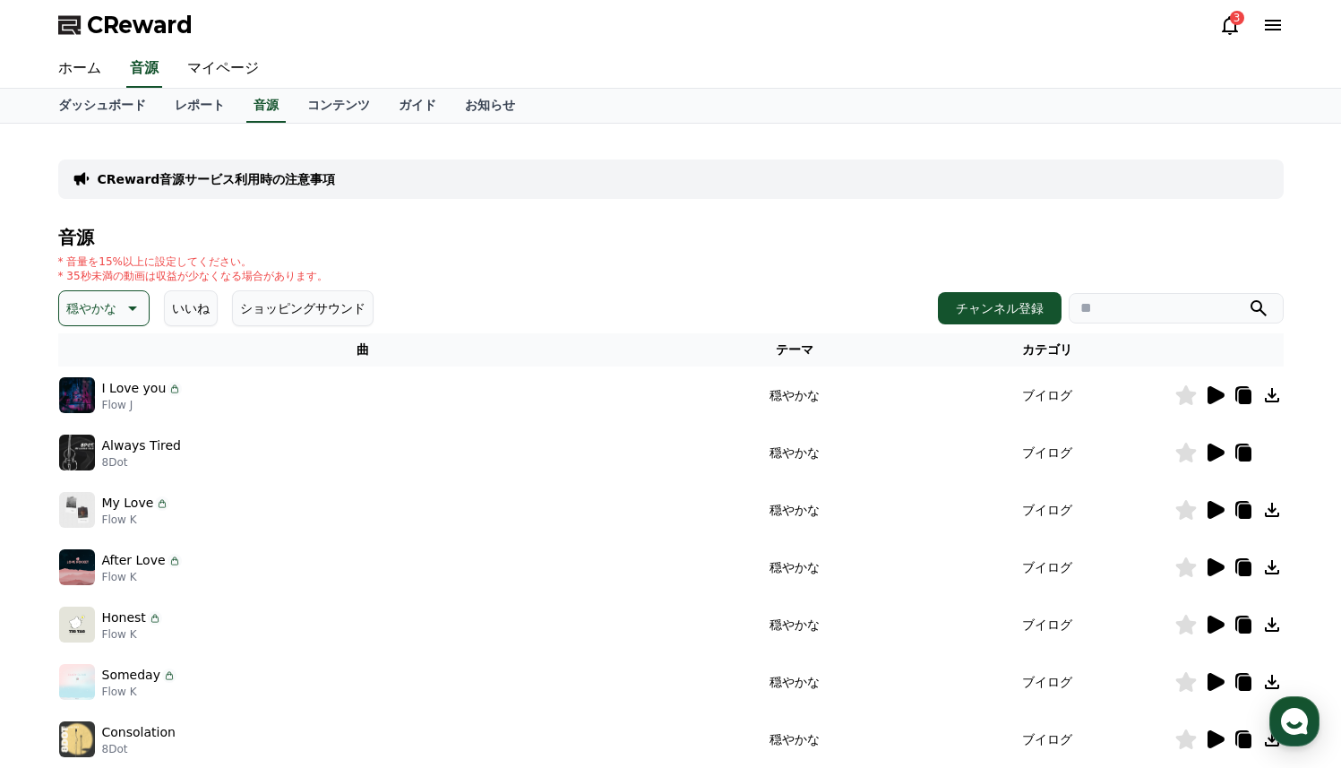
click at [178, 394] on div "I Love you Flow J" at bounding box center [363, 395] width 608 height 36
click at [1210, 399] on icon at bounding box center [1216, 395] width 17 height 18
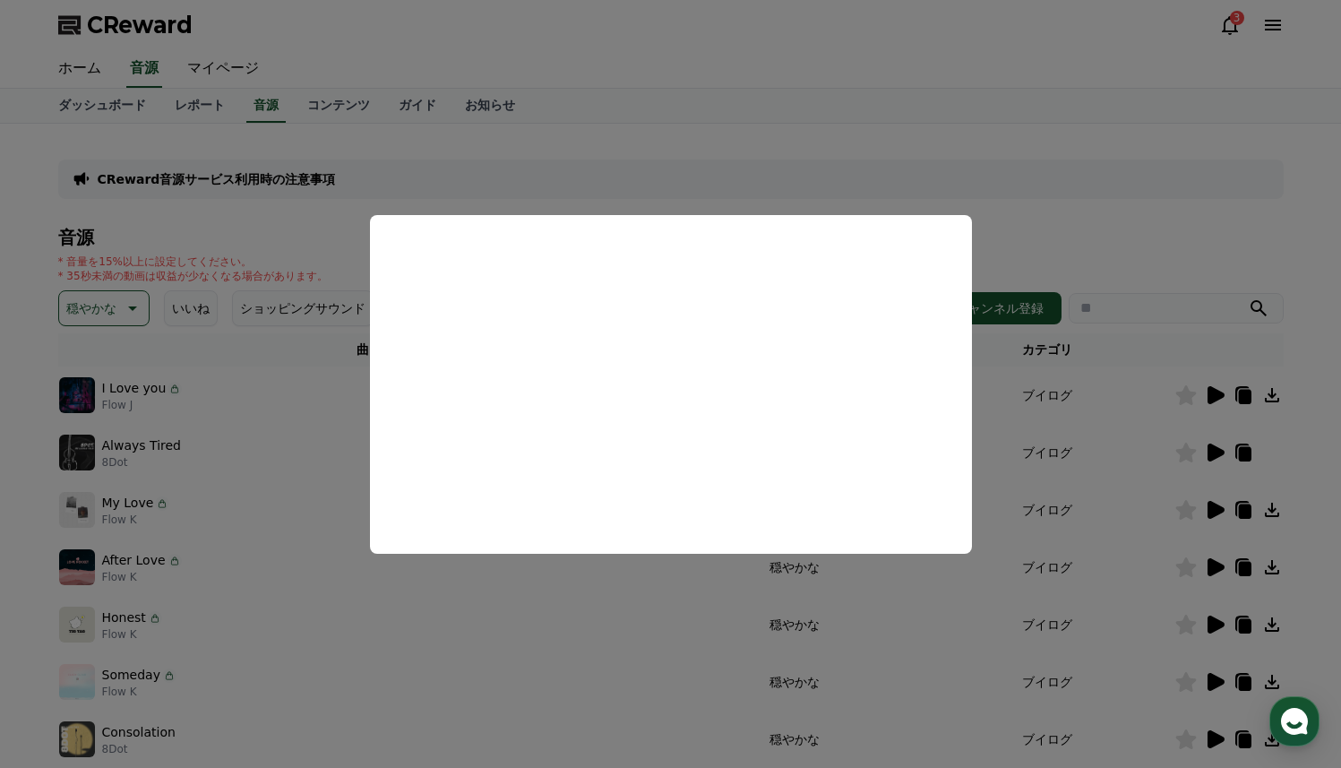
click at [1240, 450] on button "close modal" at bounding box center [670, 384] width 1341 height 768
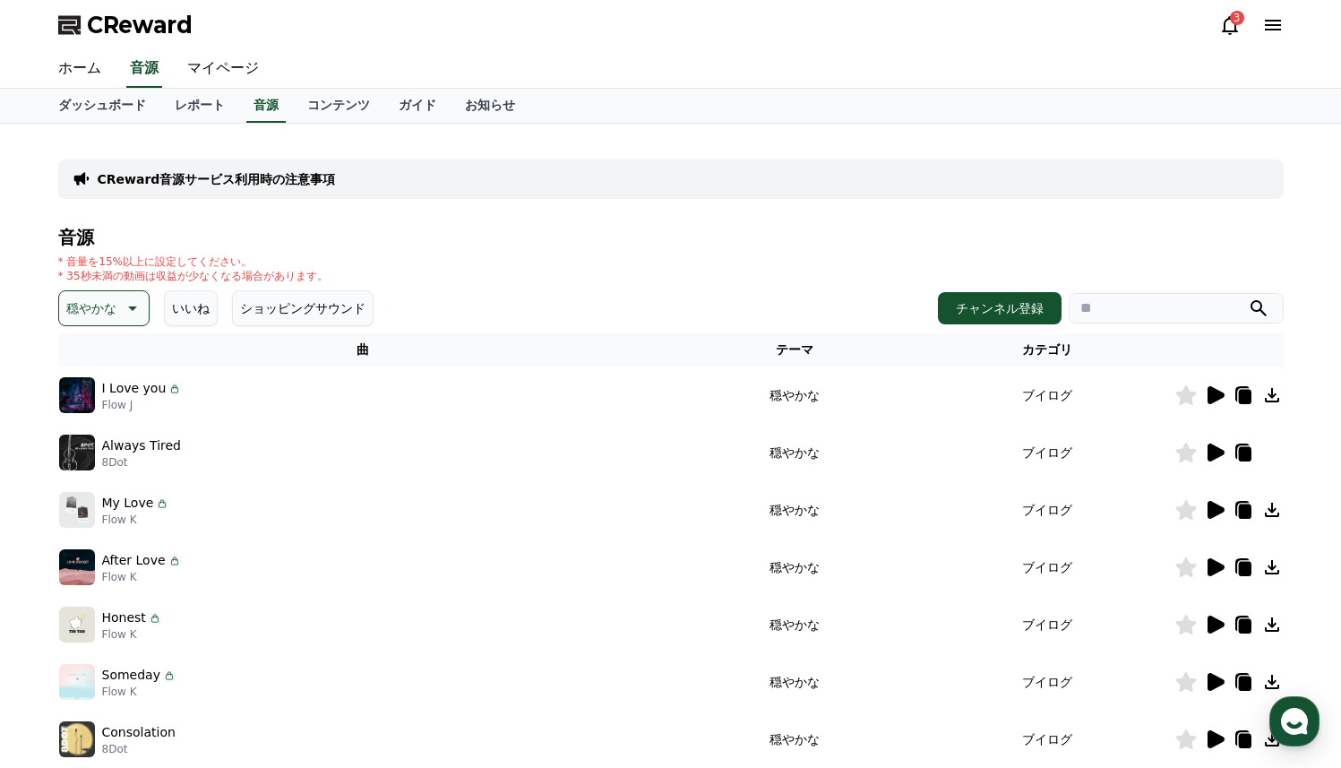
click at [1273, 392] on icon at bounding box center [1273, 395] width 22 height 22
click at [227, 70] on link "マイページ" at bounding box center [223, 69] width 100 height 38
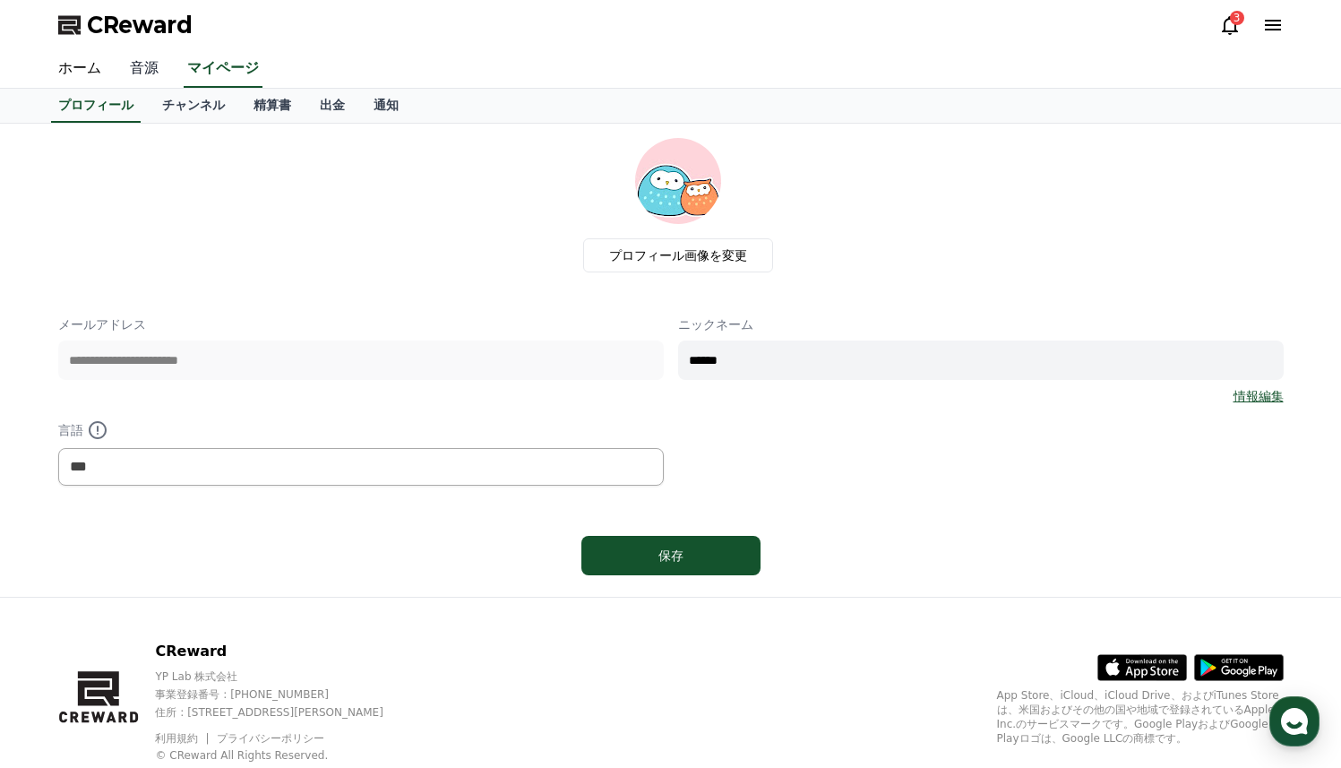
click at [160, 72] on link "音源" at bounding box center [144, 69] width 57 height 38
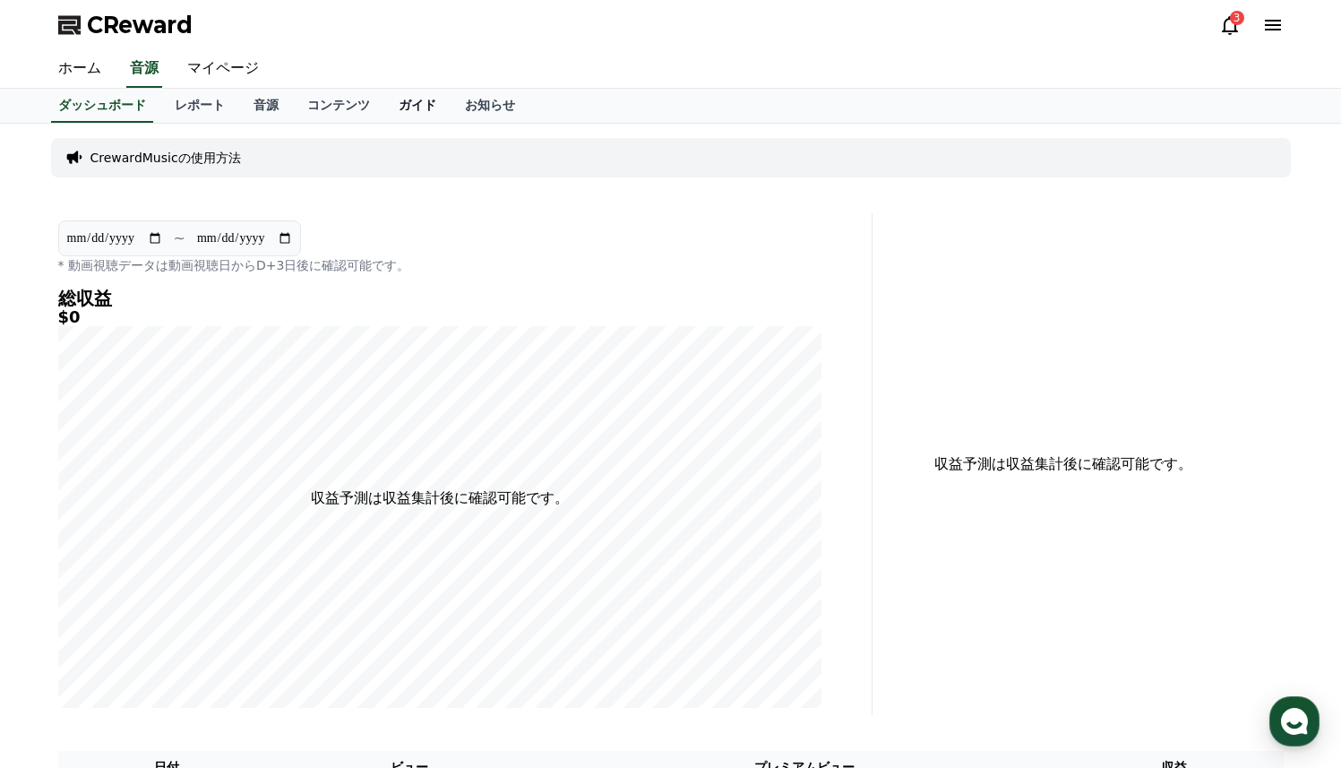
click at [426, 108] on link "ガイド" at bounding box center [417, 106] width 66 height 34
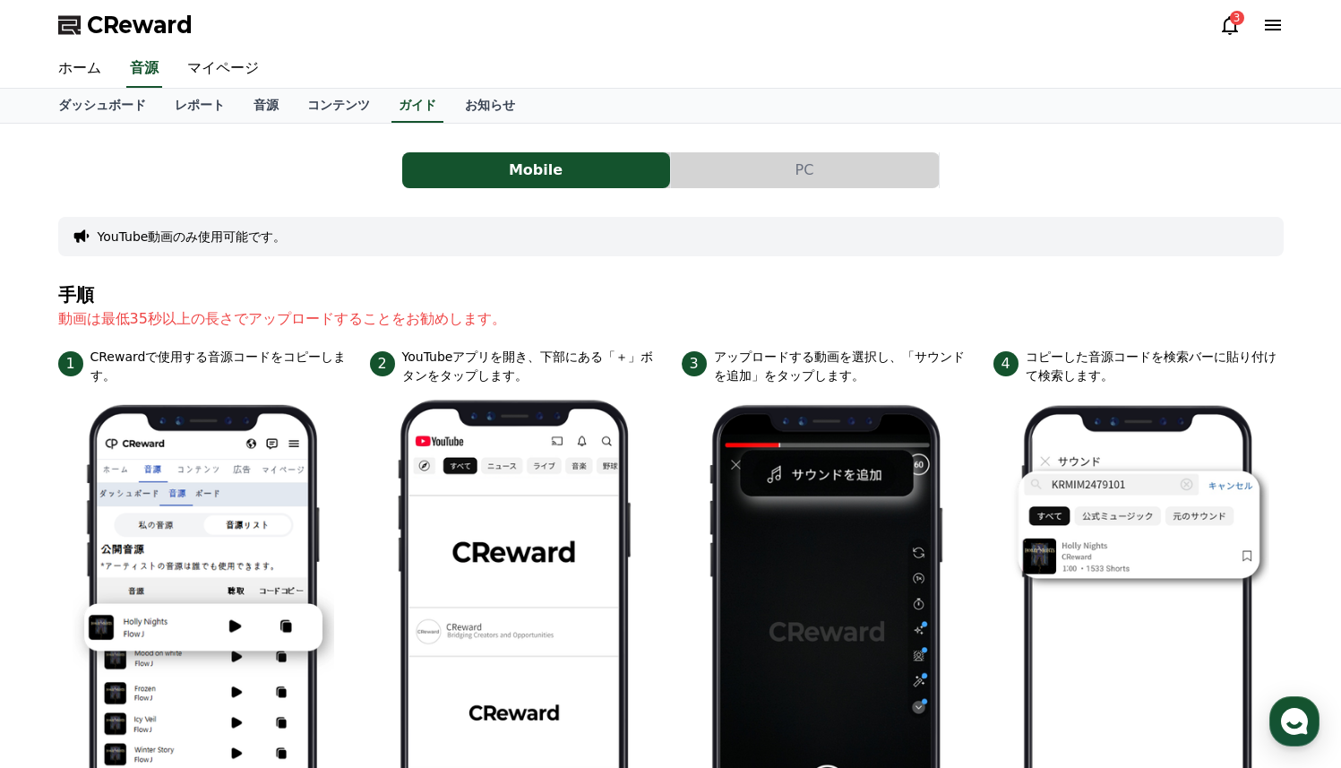
click at [760, 164] on button "PC" at bounding box center [805, 170] width 268 height 36
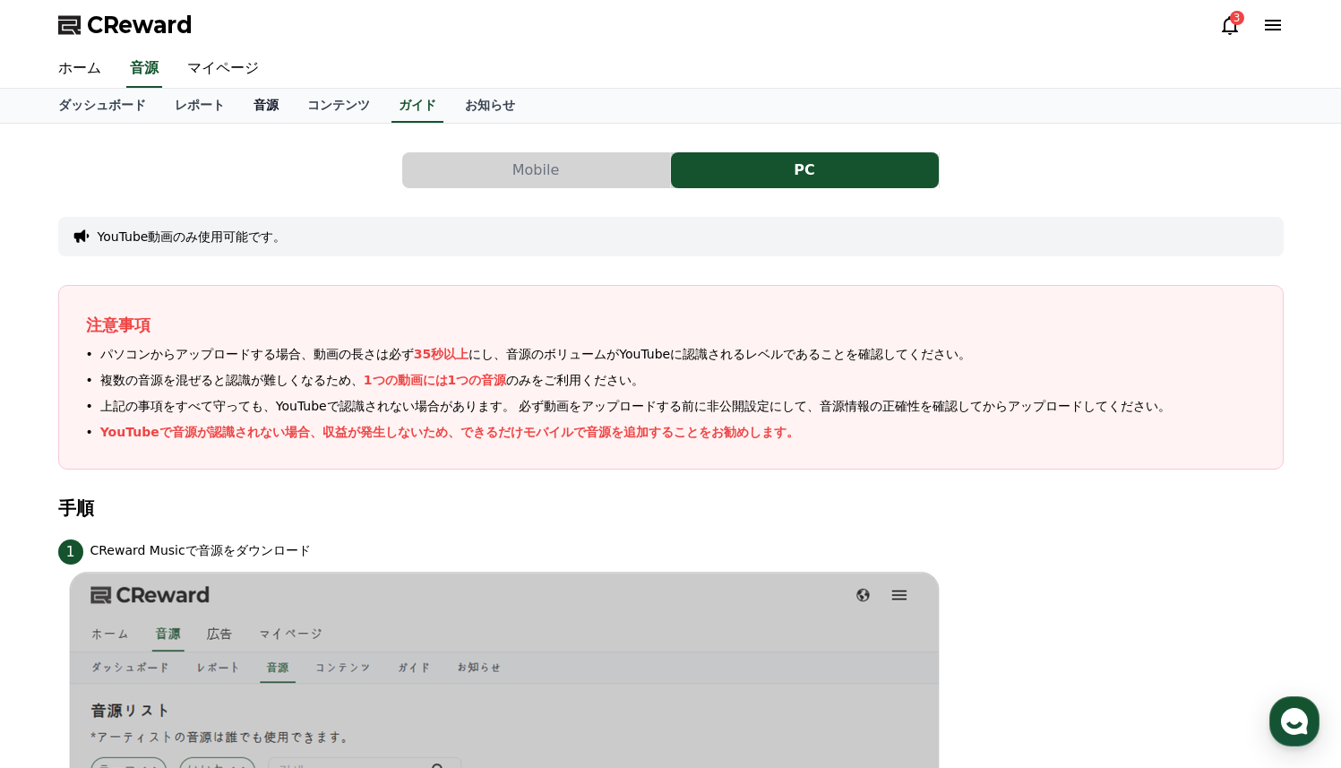
click at [276, 108] on link "音源" at bounding box center [266, 106] width 54 height 34
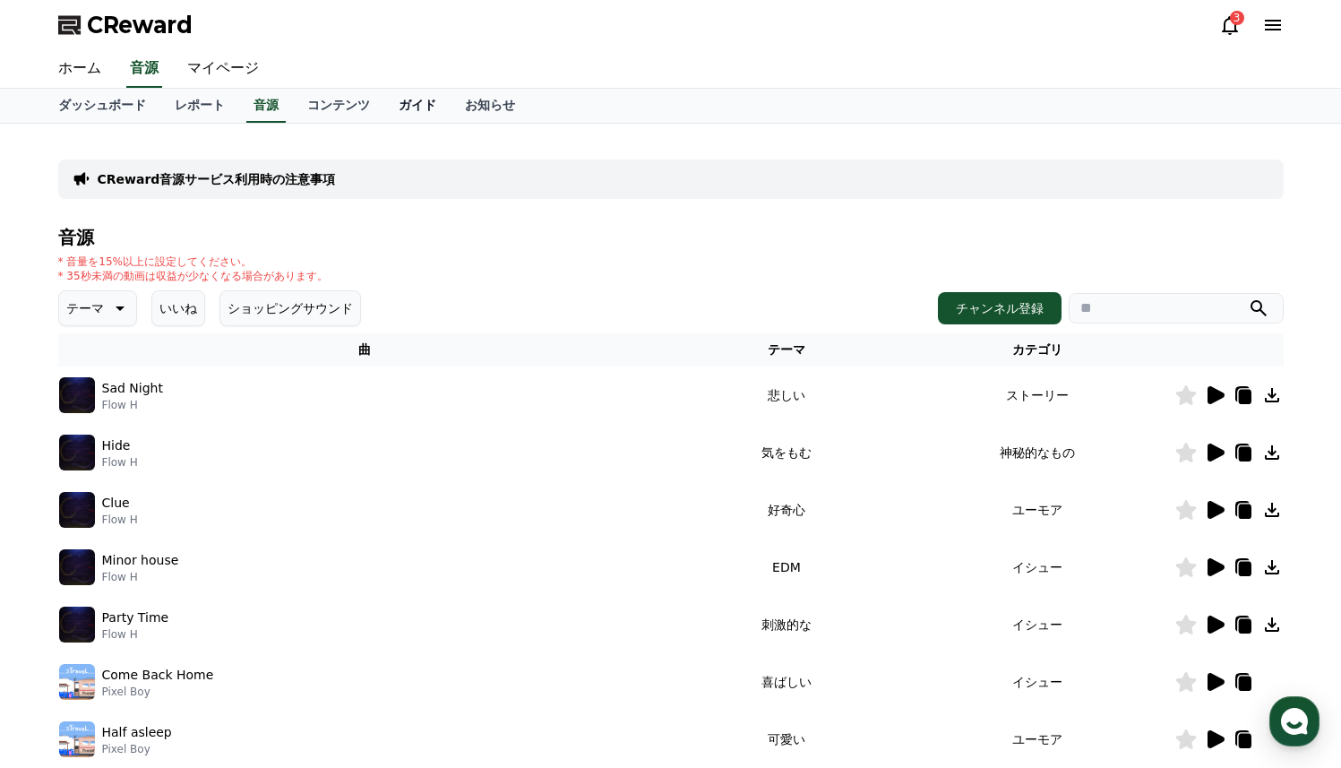
click at [401, 108] on link "ガイド" at bounding box center [417, 106] width 66 height 34
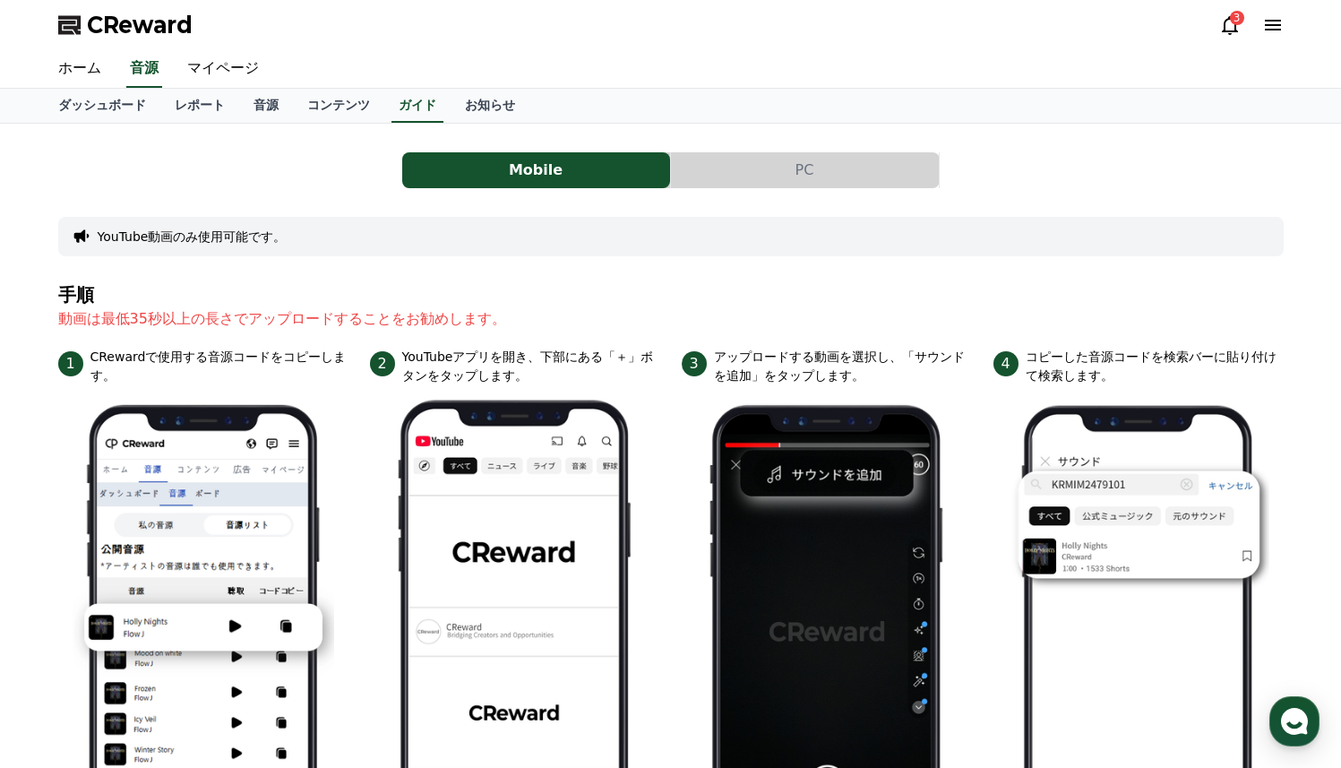
click at [703, 184] on button "PC" at bounding box center [805, 170] width 268 height 36
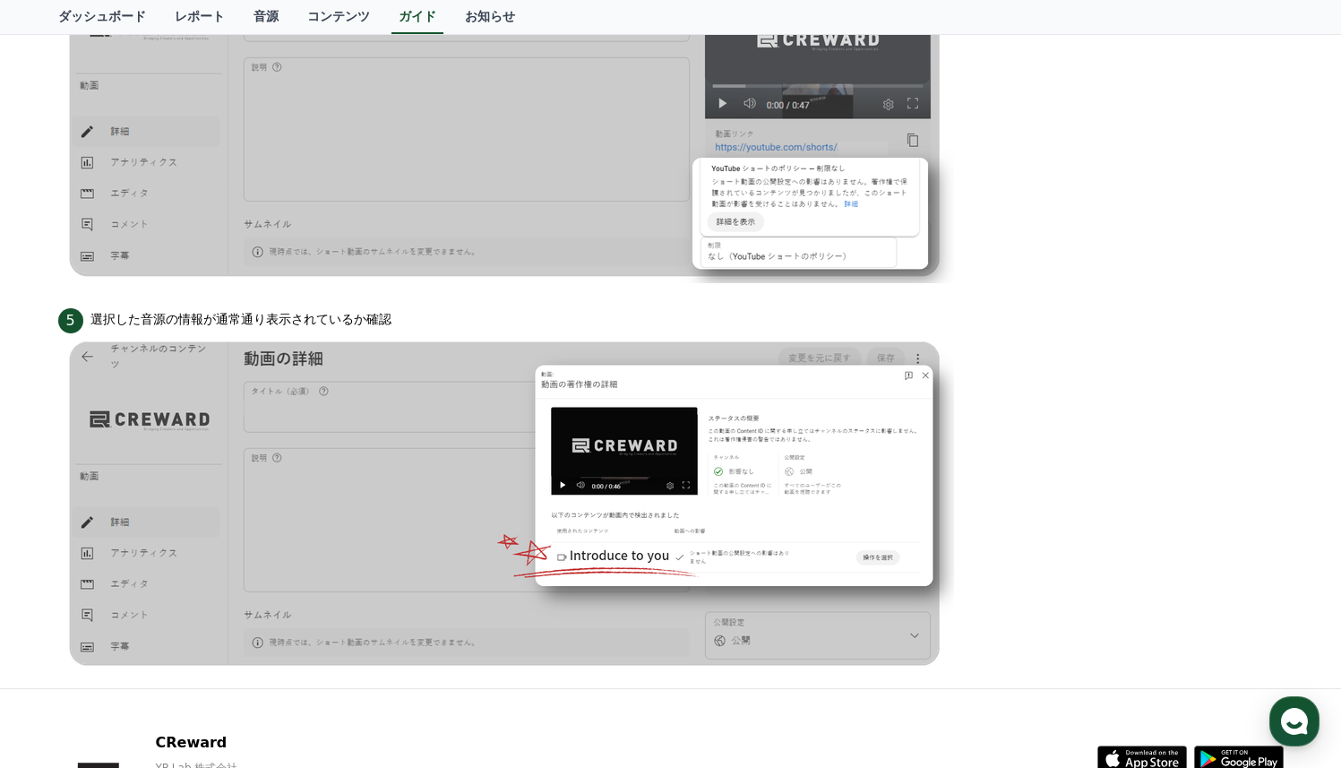
scroll to position [1558, 0]
